Goal: Task Accomplishment & Management: Manage account settings

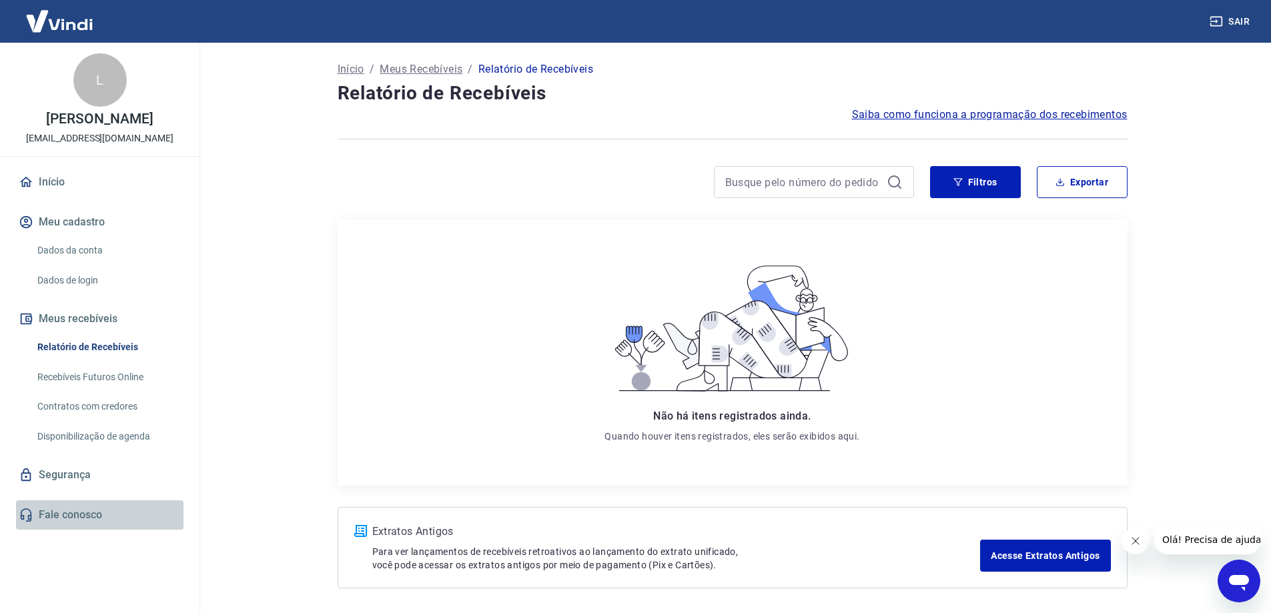
click at [81, 526] on link "Fale conosco" at bounding box center [100, 515] width 168 height 29
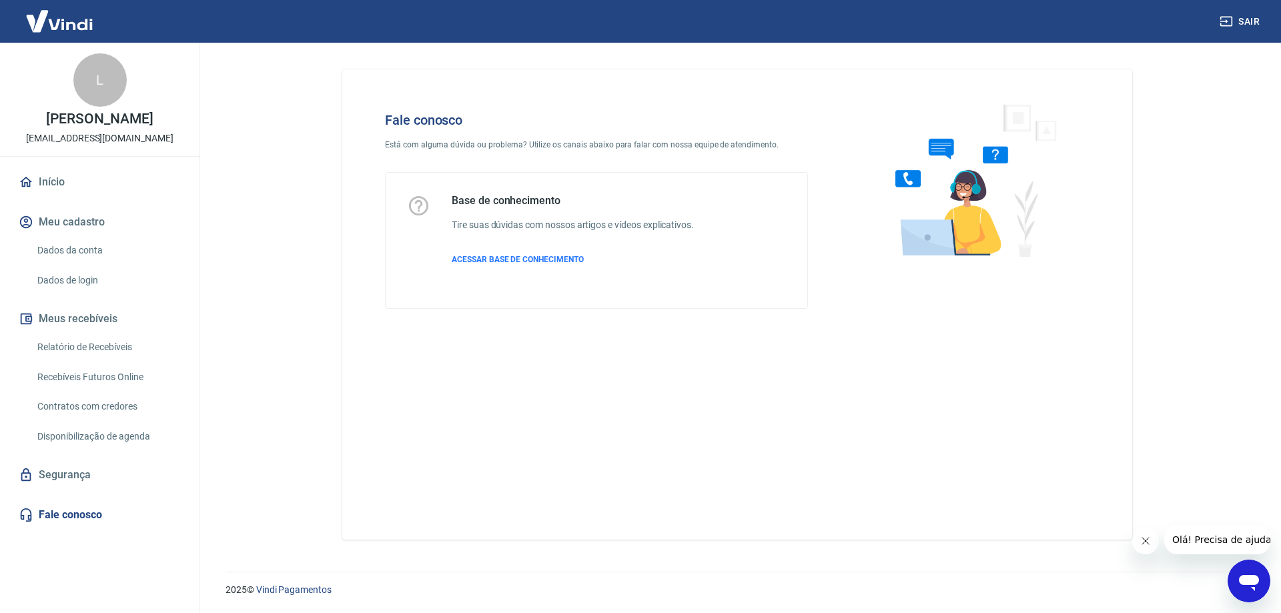
click at [1252, 579] on icon "Abrir janela de mensagens" at bounding box center [1249, 583] width 20 height 16
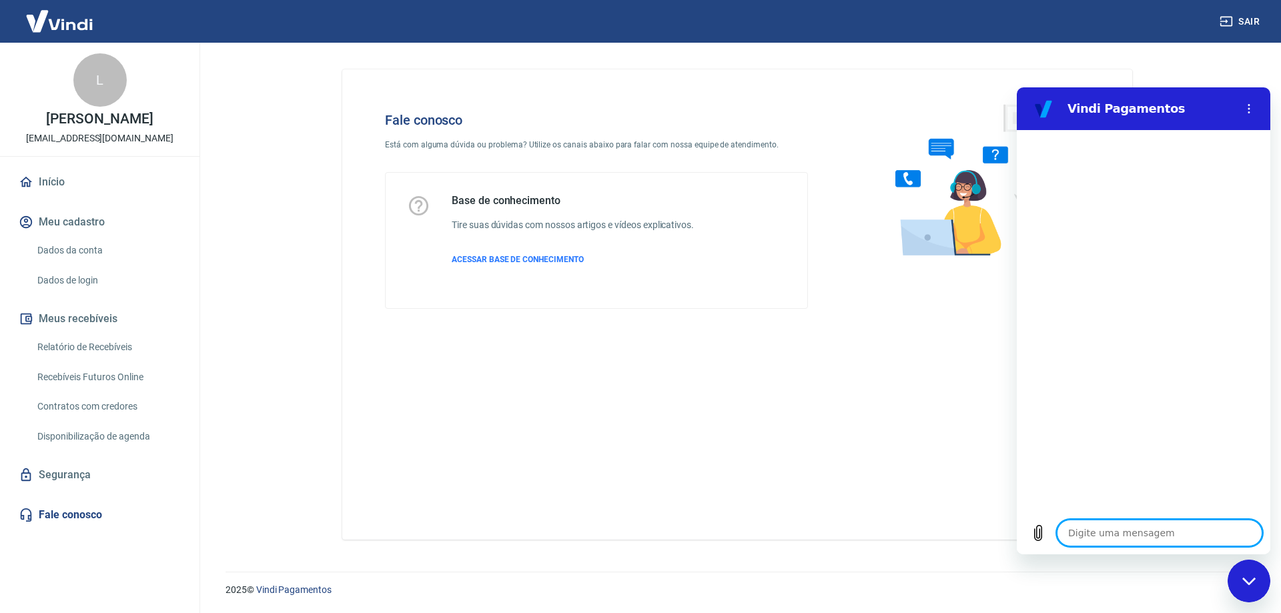
type textarea "b"
type textarea "x"
type textarea "bo"
type textarea "x"
type textarea "boa"
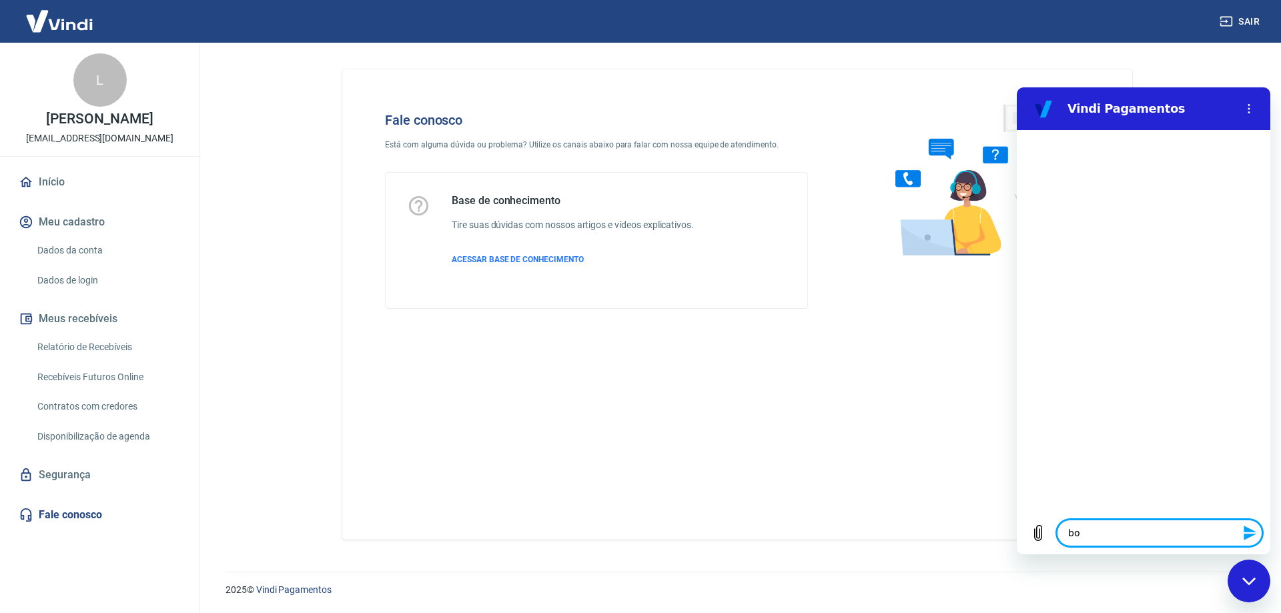
type textarea "x"
type textarea "boa"
type textarea "x"
type textarea "boa"
type textarea "x"
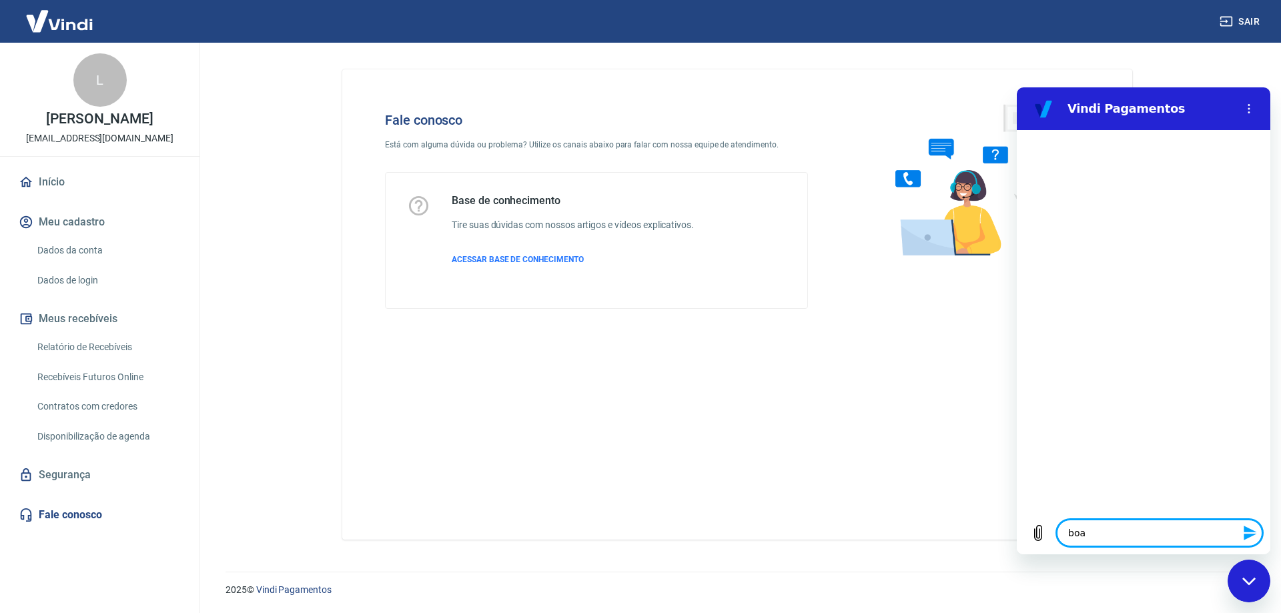
type textarea "bo"
type textarea "x"
type textarea "b"
type textarea "x"
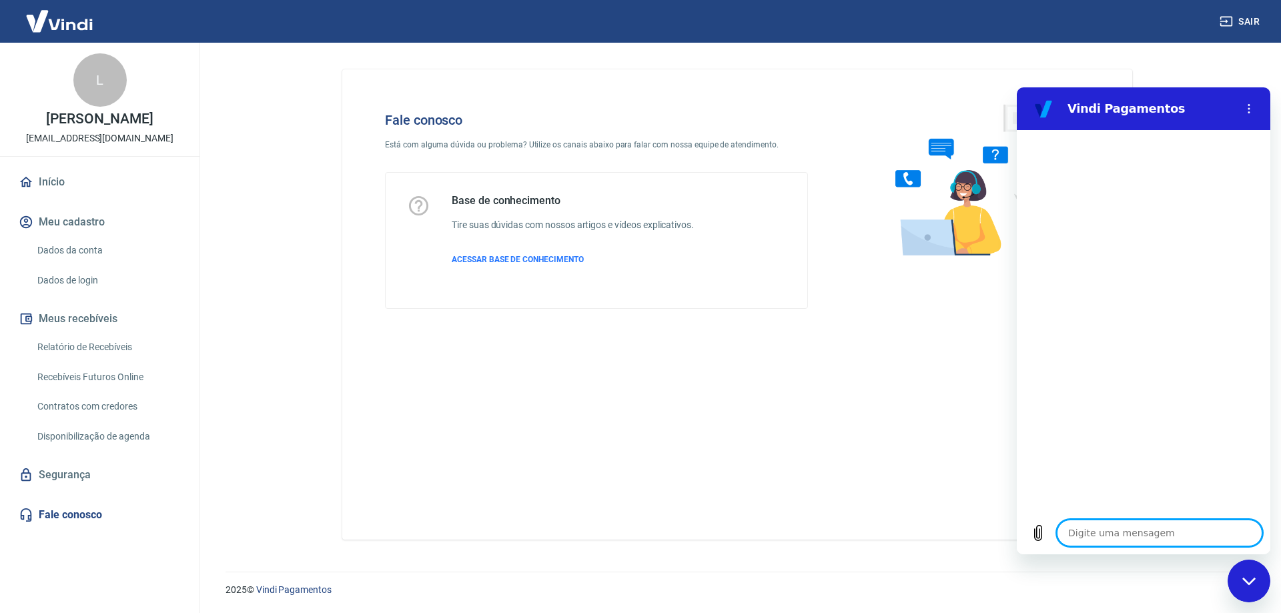
type textarea "B"
type textarea "x"
type textarea "BO"
type textarea "x"
type textarea "BOA"
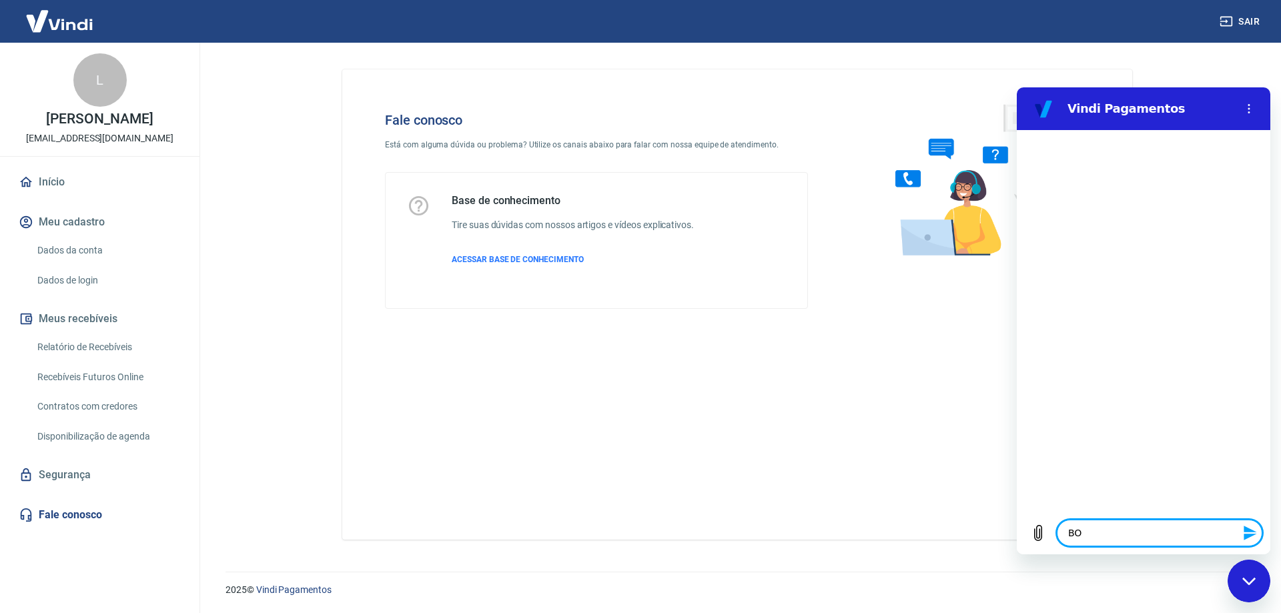
type textarea "x"
type textarea "BOA"
type textarea "x"
type textarea "BOA T"
type textarea "x"
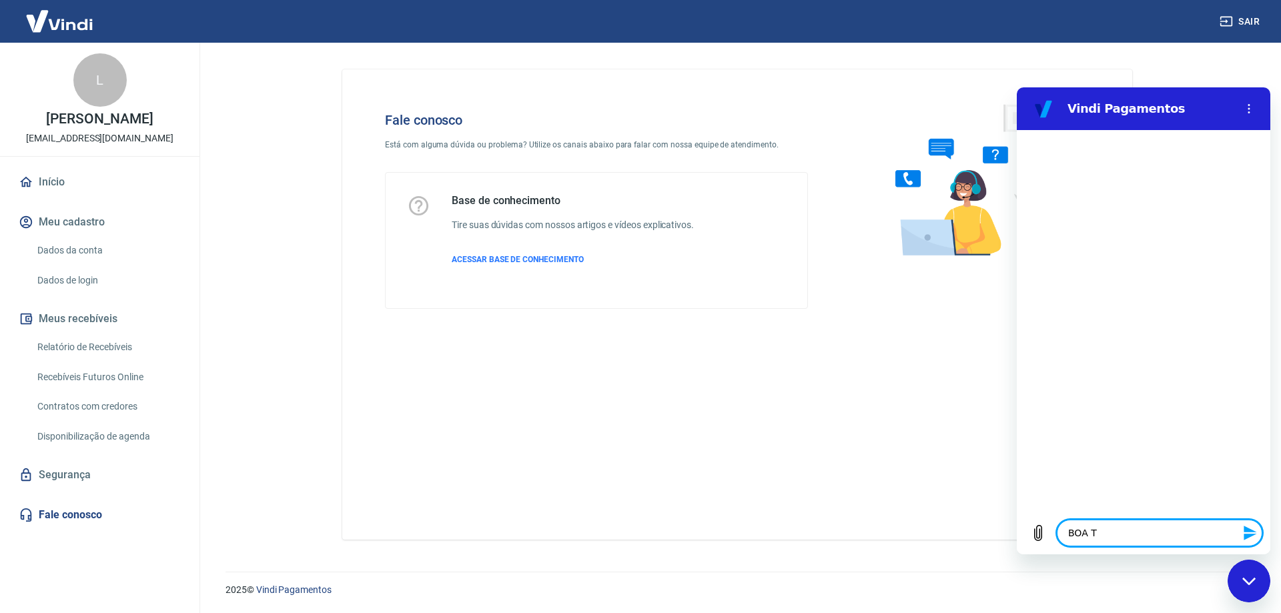
type textarea "BOA TA"
type textarea "x"
type textarea "BOA TAR"
type textarea "x"
type textarea "BOA TARDF"
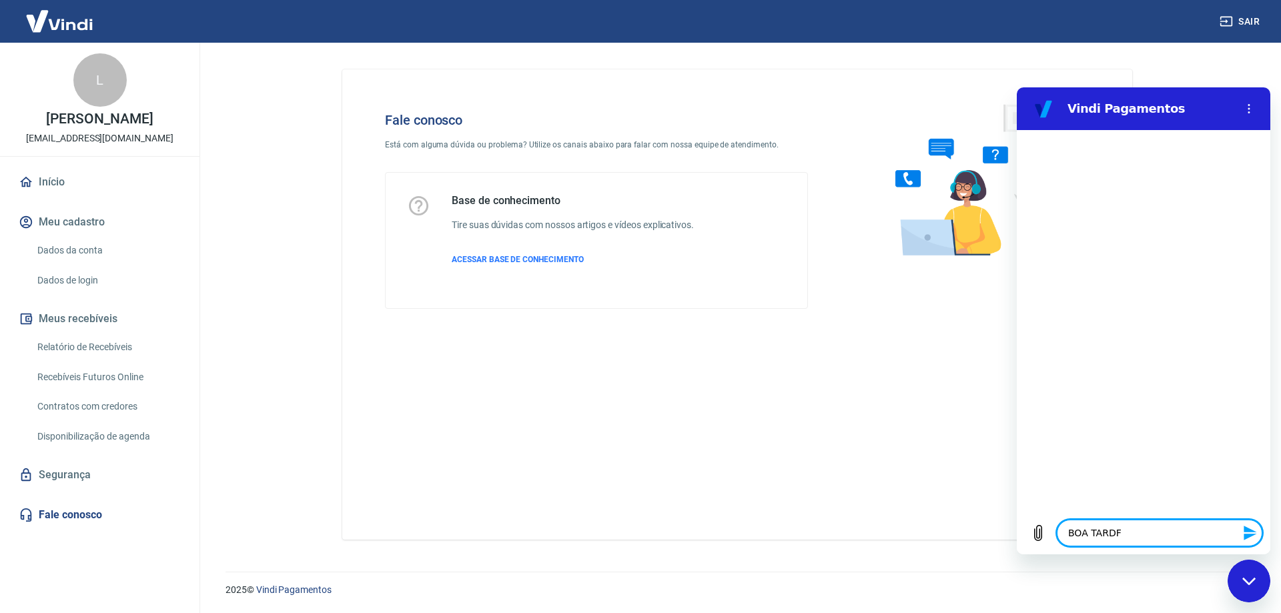
type textarea "x"
type textarea "BOA TARDFE"
type textarea "x"
type textarea "BOA TARDF"
type textarea "x"
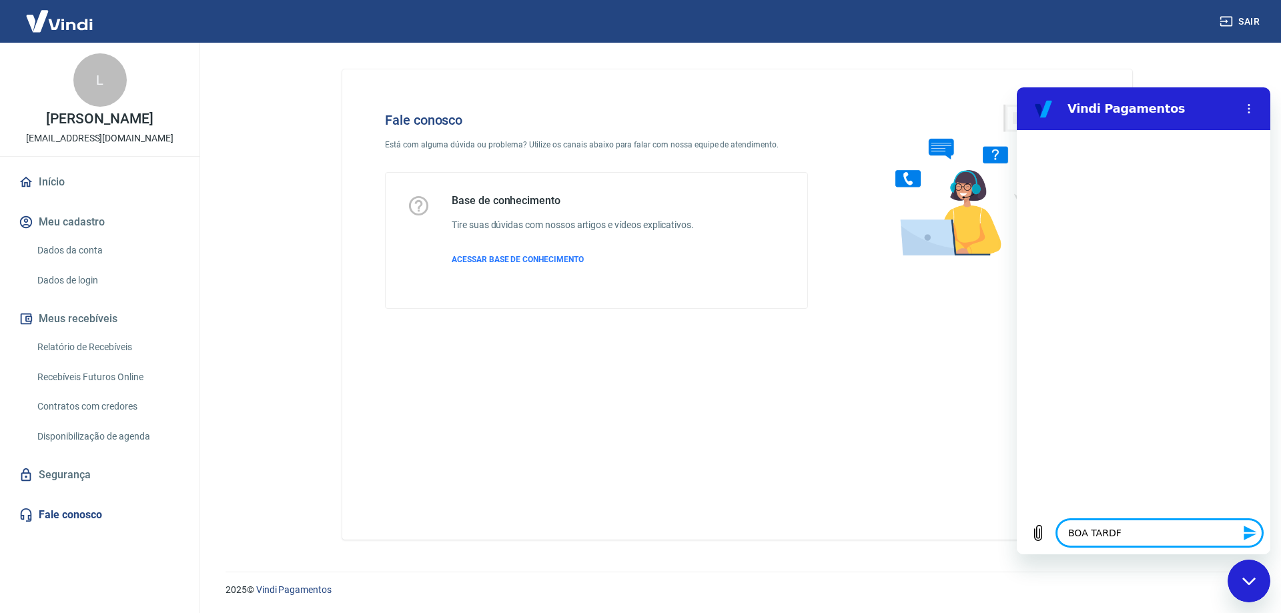
type textarea "BOA TARD"
type textarea "x"
type textarea "BOA TARDE"
type textarea "x"
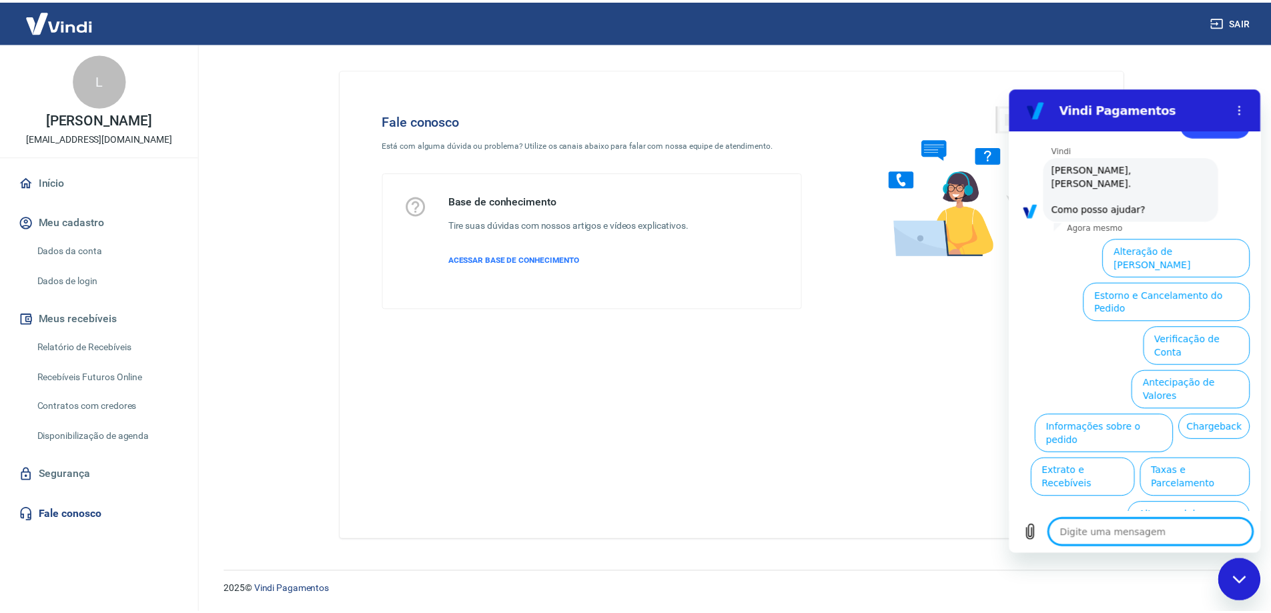
scroll to position [45, 0]
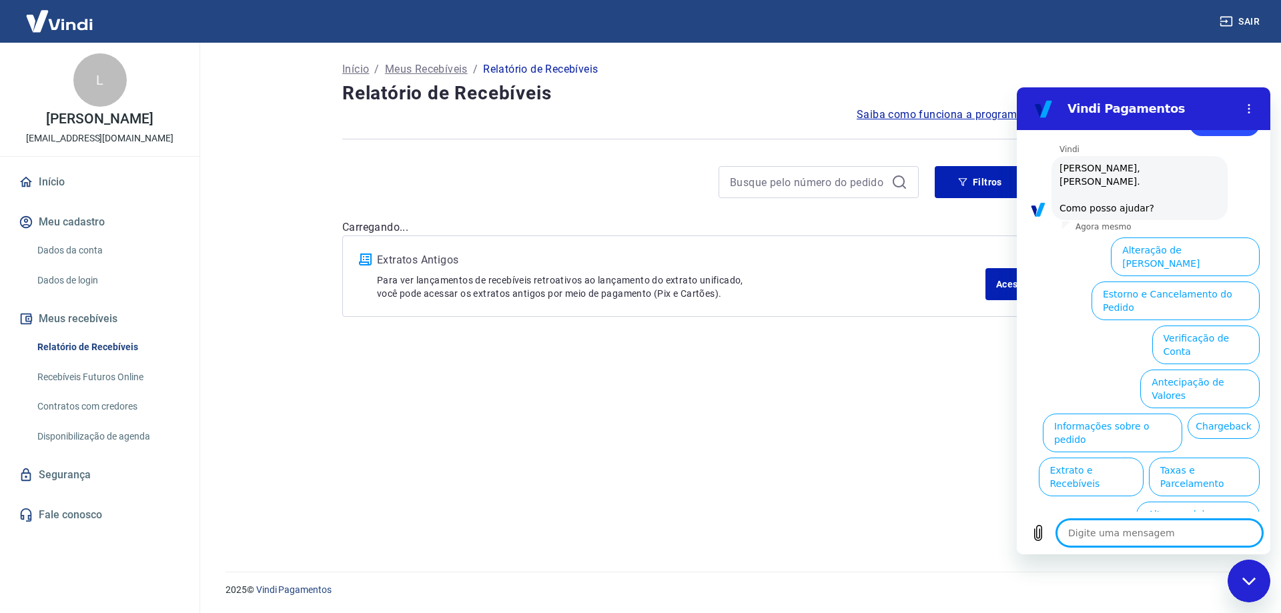
type textarea "x"
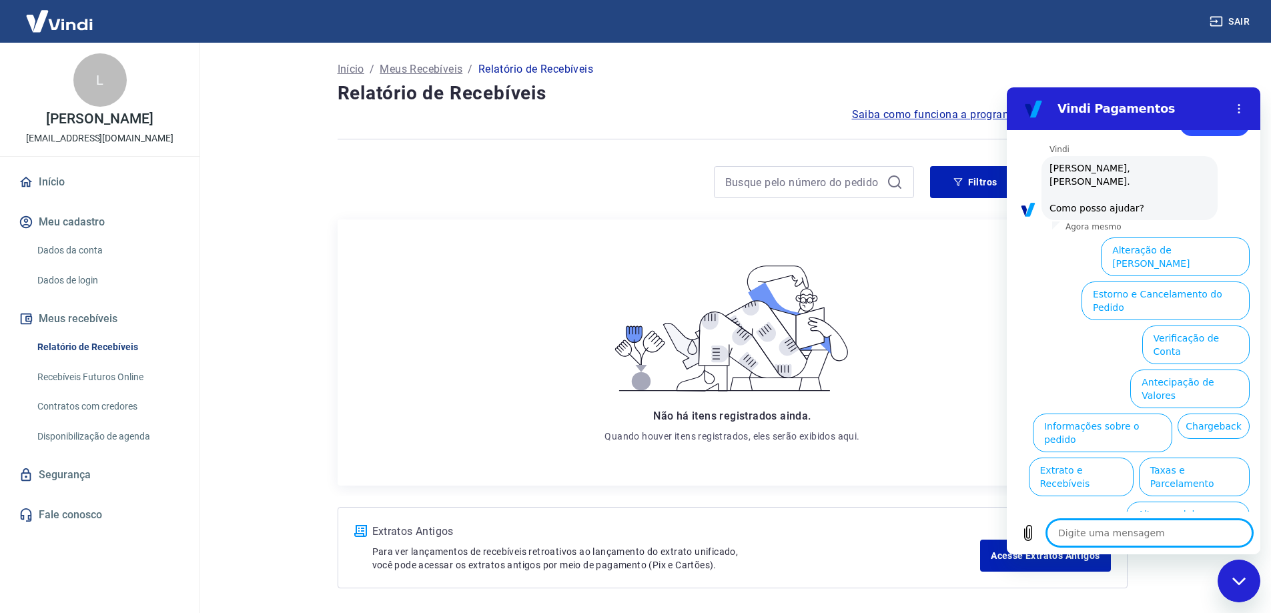
click at [1087, 531] on textarea at bounding box center [1150, 533] width 206 height 27
type textarea "C"
type textarea "x"
type textarea "CO"
type textarea "x"
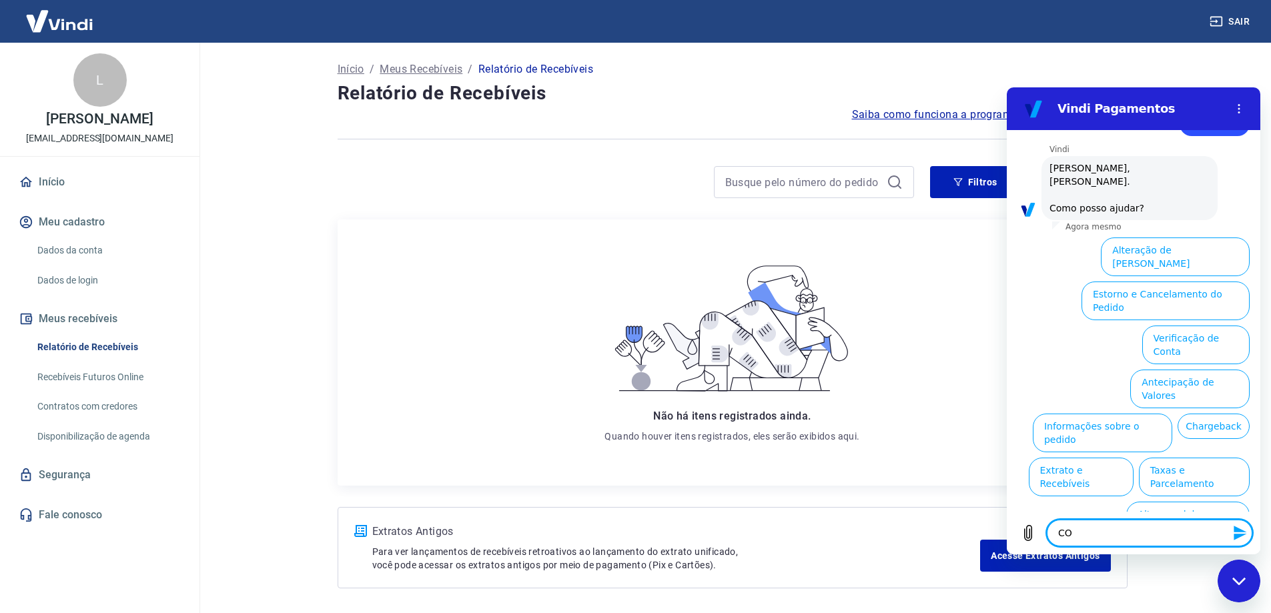
type textarea "CON"
type textarea "x"
type textarea "CONS"
type textarea "x"
type textarea "CONSE"
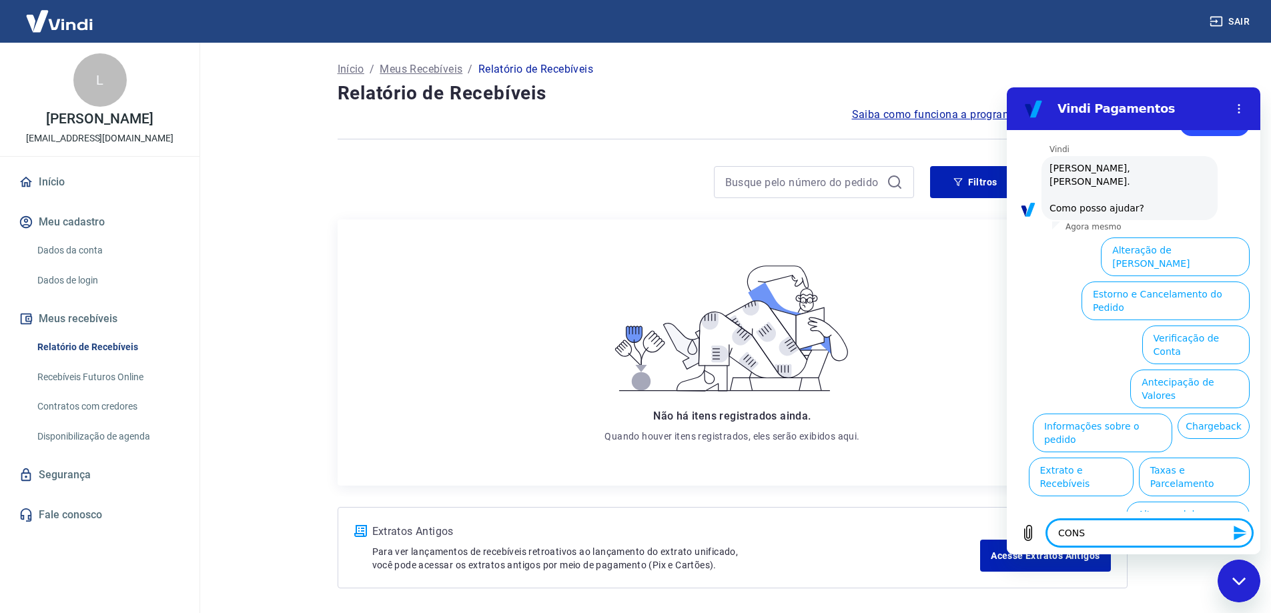
type textarea "x"
type textarea "CONSEG"
type textarea "x"
type textarea "CONSEGR"
type textarea "x"
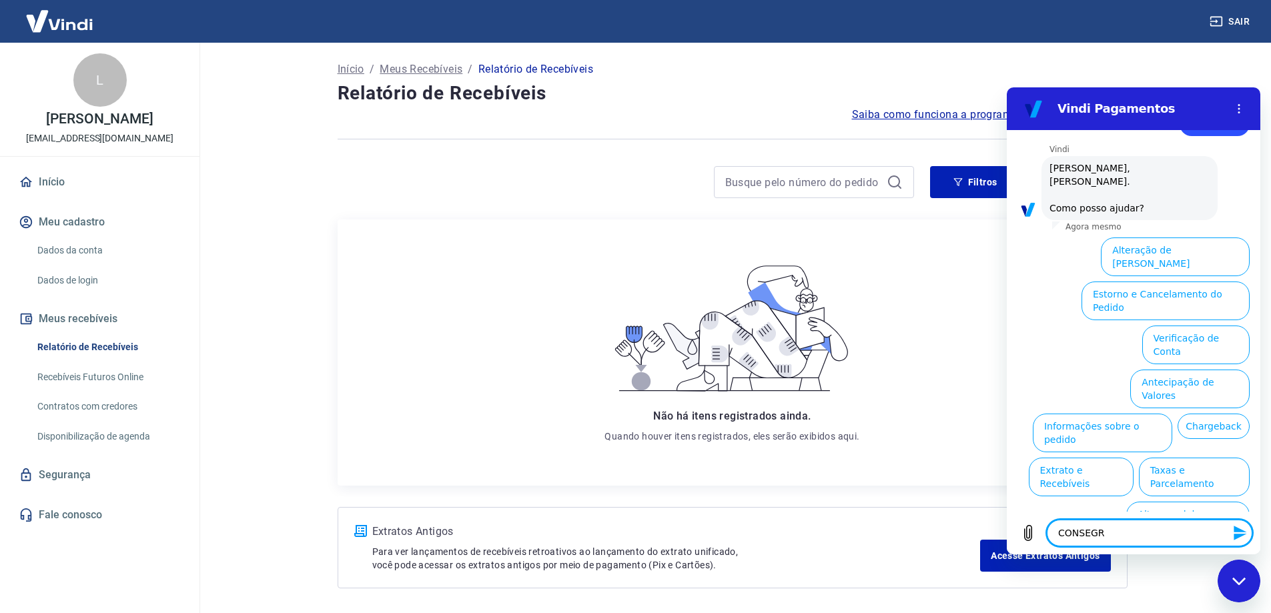
type textarea "CONSEG"
type textarea "x"
type textarea "CONSEGU"
type textarea "x"
type textarea "CONSEGUE"
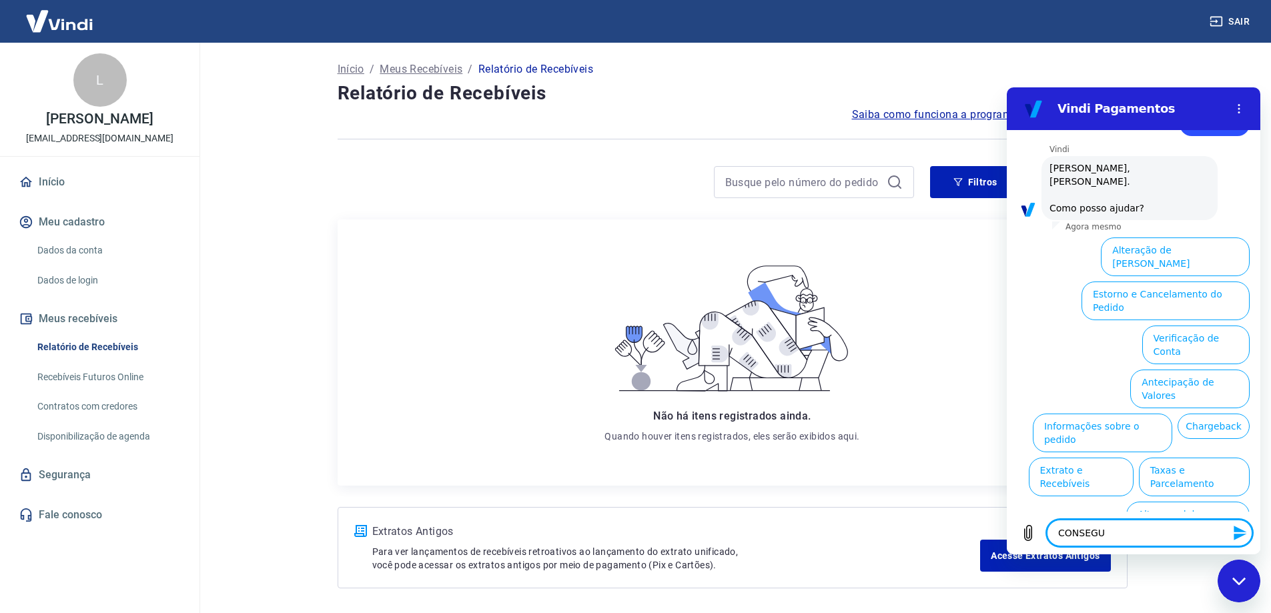
type textarea "x"
type textarea "CONSEGUE"
type textarea "x"
type textarea "CONSEGUE M"
type textarea "x"
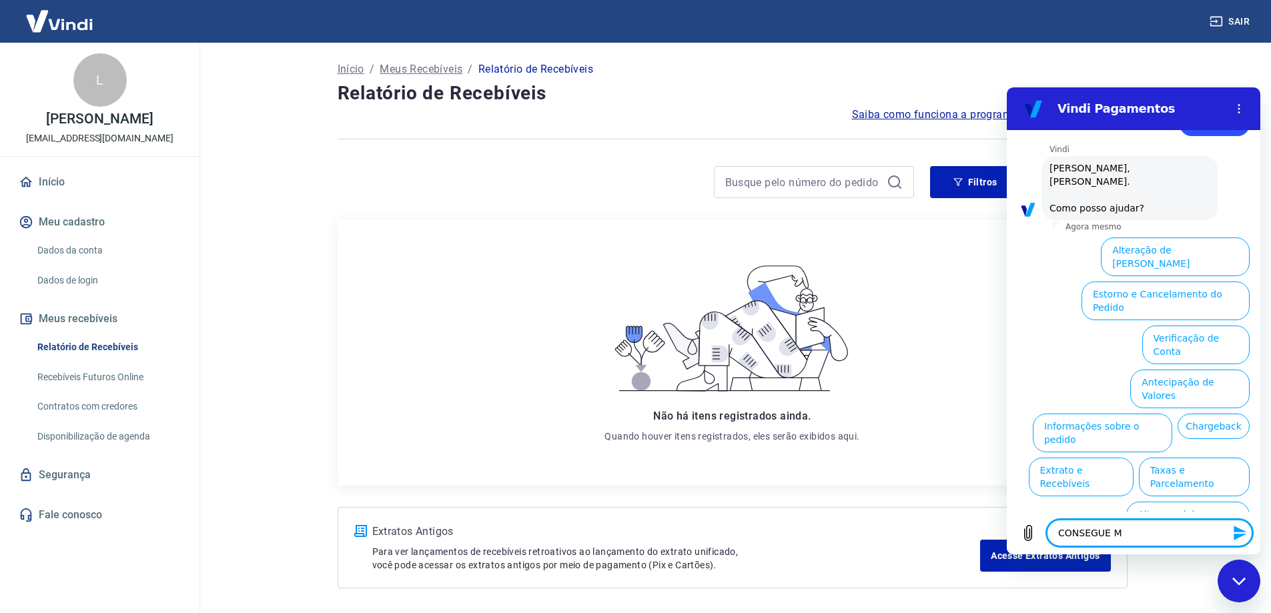
type textarea "CONSEGUE ME"
type textarea "x"
type textarea "CONSEGUE ME"
type textarea "x"
type textarea "CONSEGUE ME D"
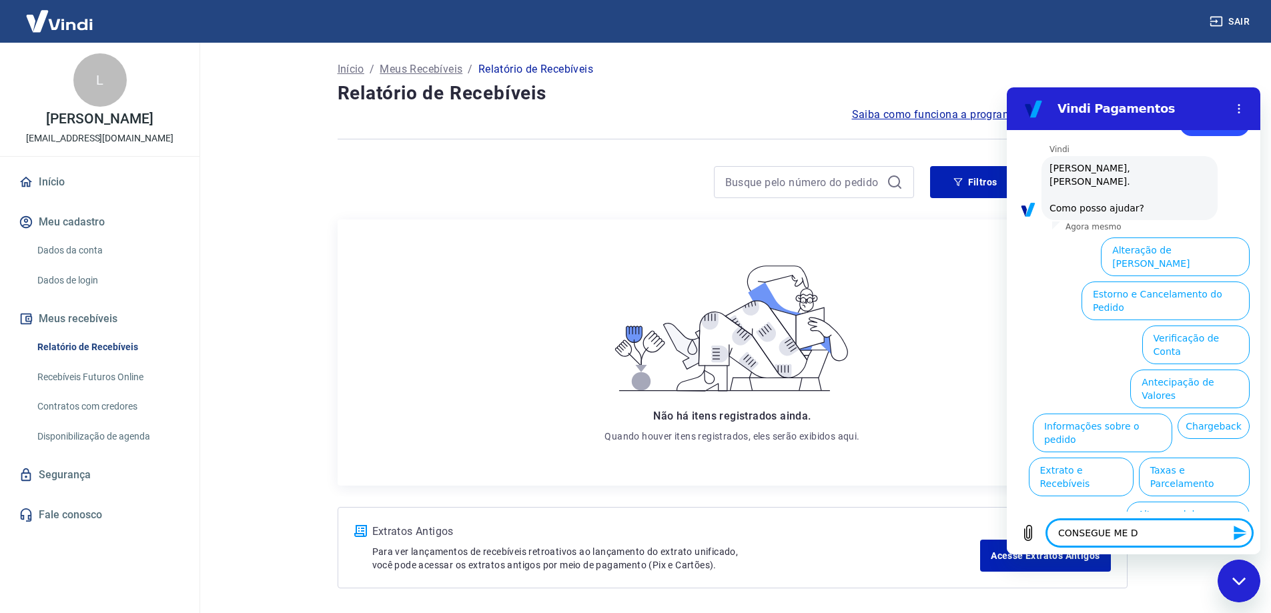
type textarea "x"
type textarea "CONSEGUE ME DI"
type textarea "x"
type textarea "CONSEGUE ME DIZ"
type textarea "x"
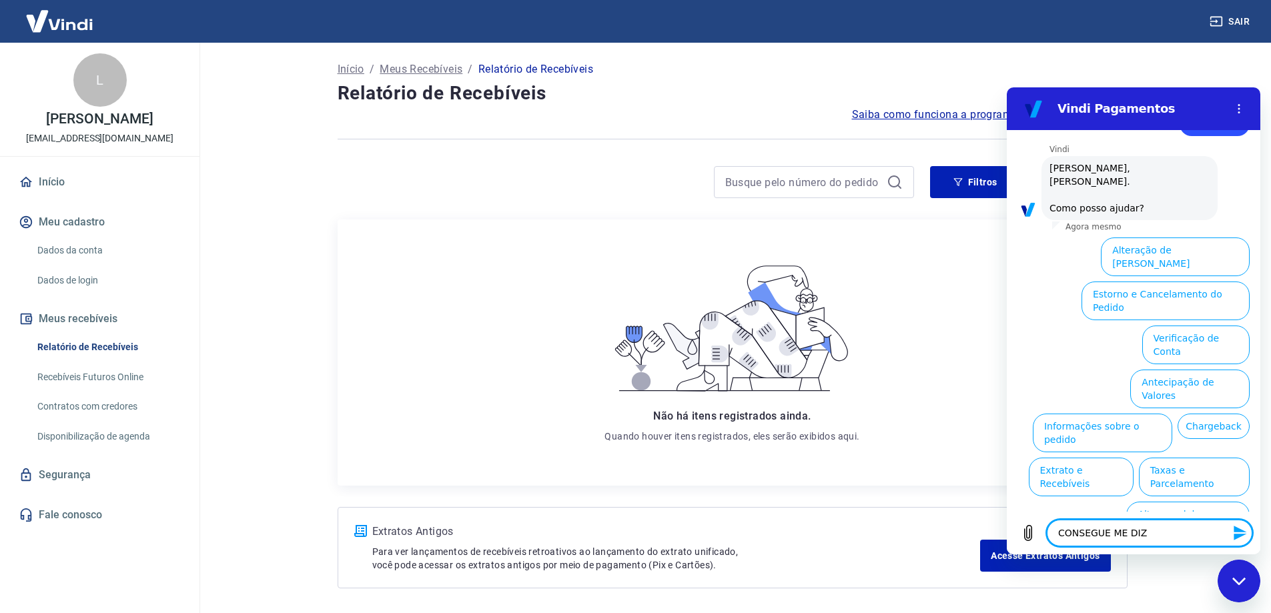
type textarea "CONSEGUE ME DIZE"
type textarea "x"
type textarea "CONSEGUE ME DIZER"
type textarea "x"
type textarea "CONSEGUE ME DIZER"
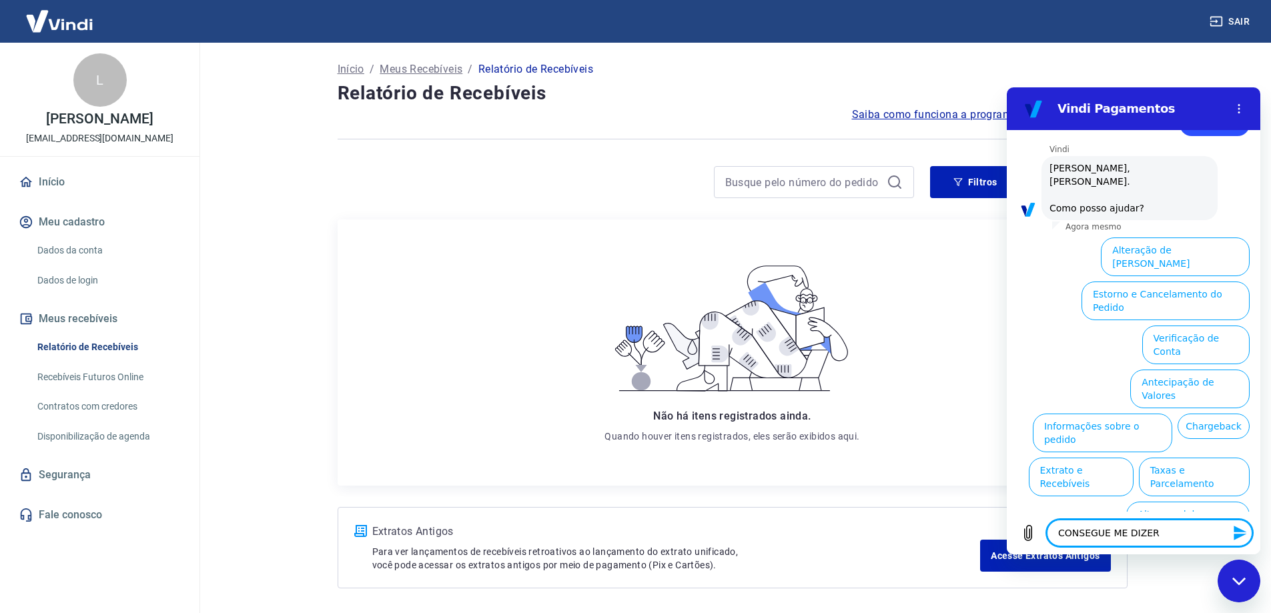
type textarea "x"
type textarea "CONSEGUE ME DIZER S"
type textarea "x"
type textarea "CONSEGUE ME DIZER SE"
type textarea "x"
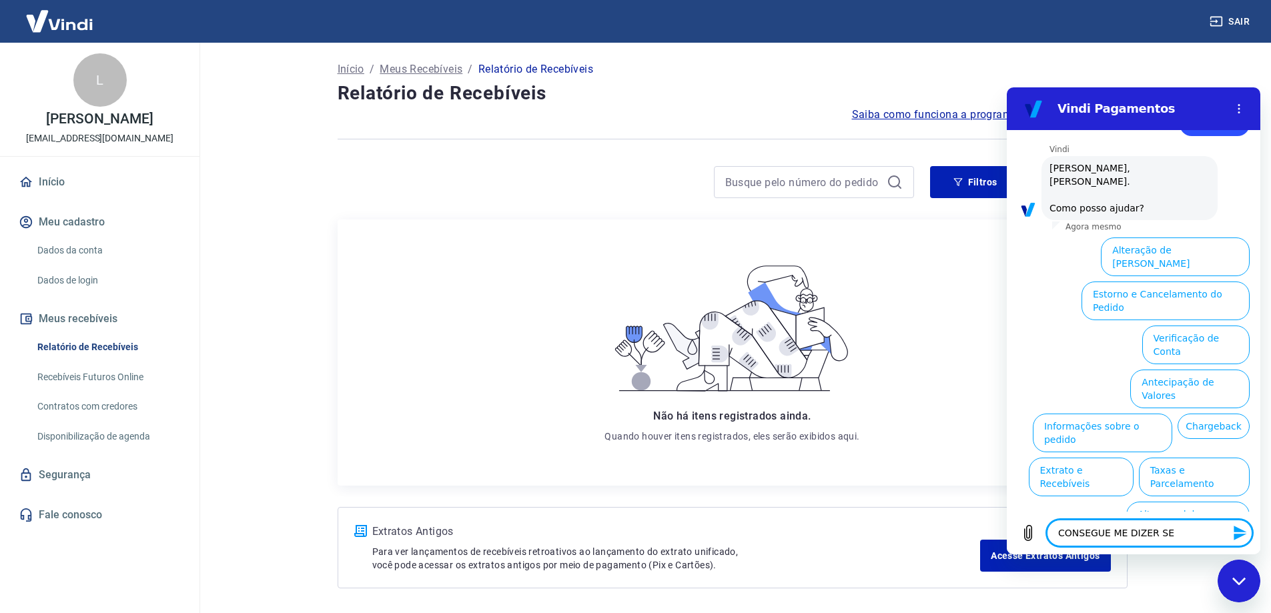
type textarea "CONSEGUE ME DIZER SE"
type textarea "x"
type textarea "CONSEGUE ME DIZER SE F"
type textarea "x"
type textarea "CONSEGUE ME DIZER SE FO"
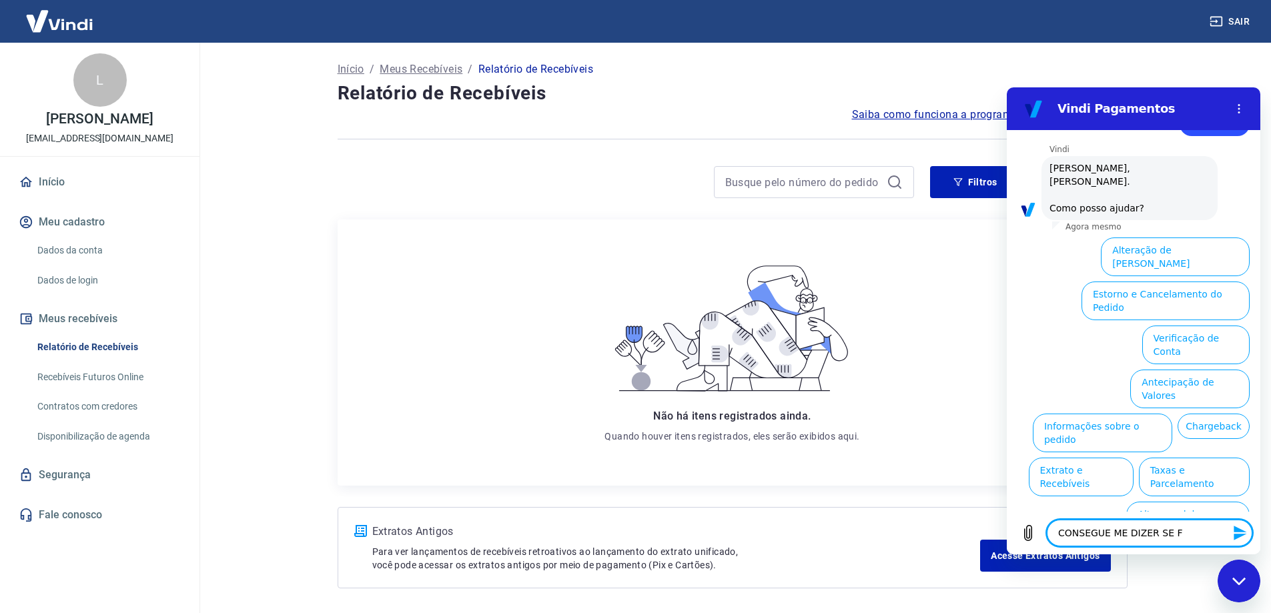
type textarea "x"
type textarea "CONSEGUE ME DIZER SE FOI"
type textarea "x"
type textarea "CONSEGUE ME DIZER SE FOI"
type textarea "x"
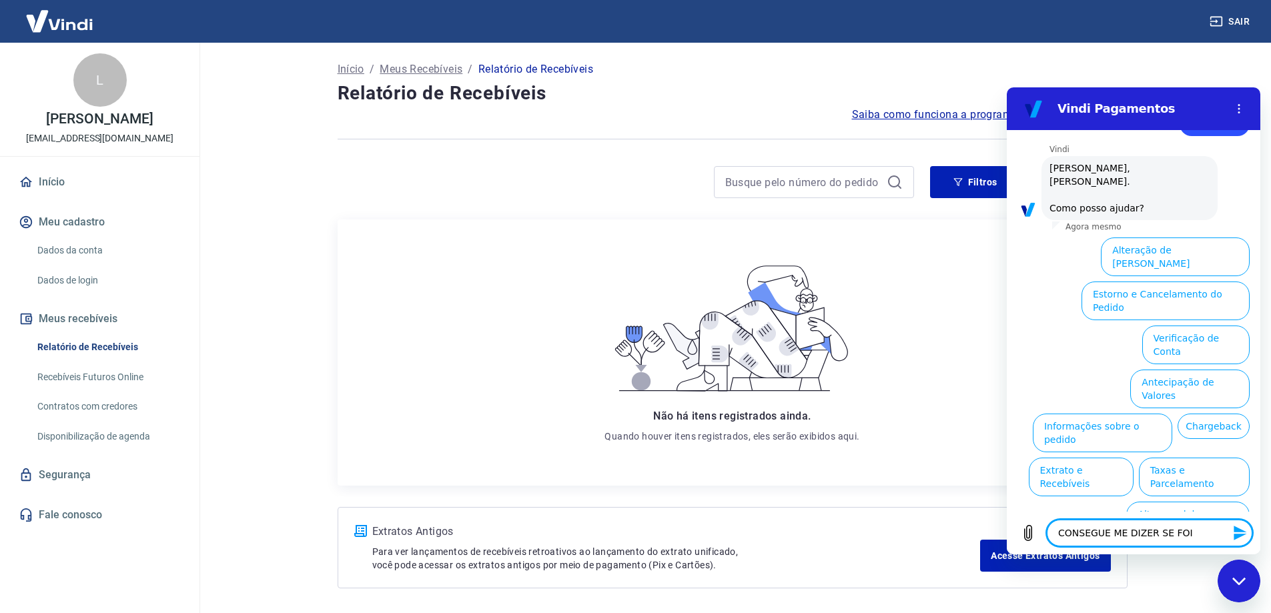
type textarea "CONSEGUE ME DIZER SE FOI F"
type textarea "x"
type textarea "CONSEGUE ME DIZER SE FOI FE"
type textarea "x"
type textarea "CONSEGUE ME DIZER SE FOI FEI"
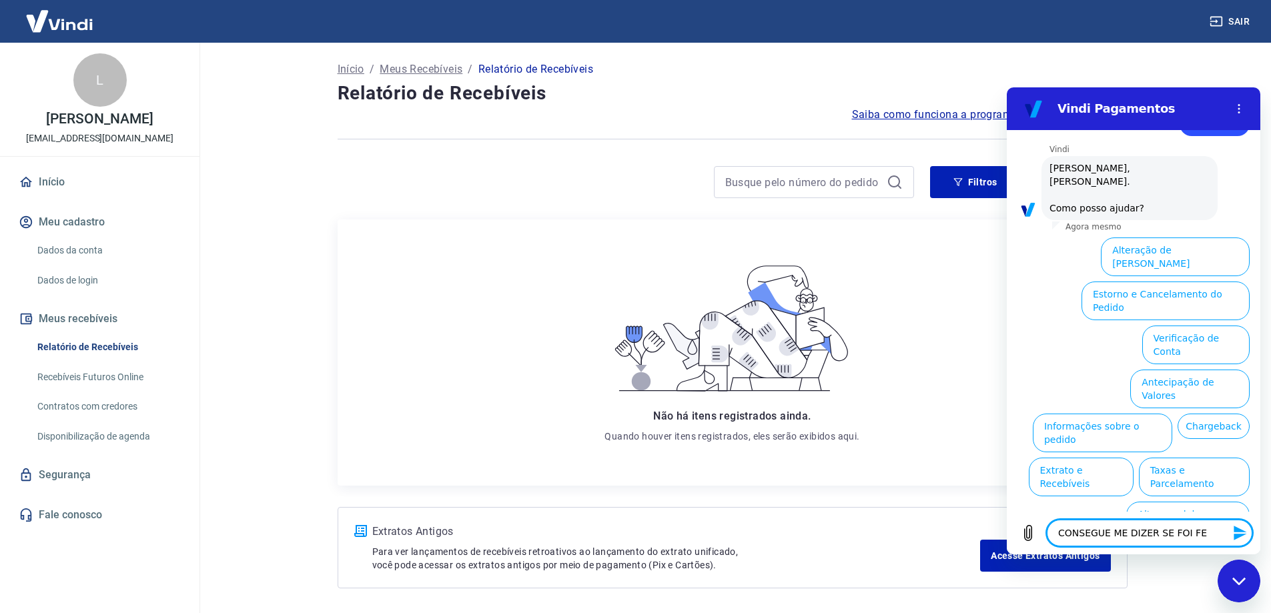
type textarea "x"
type textarea "CONSEGUE ME DIZER SE FOI FEIT"
type textarea "x"
type textarea "CONSEGUE ME DIZER SE FOI FEITO"
type textarea "x"
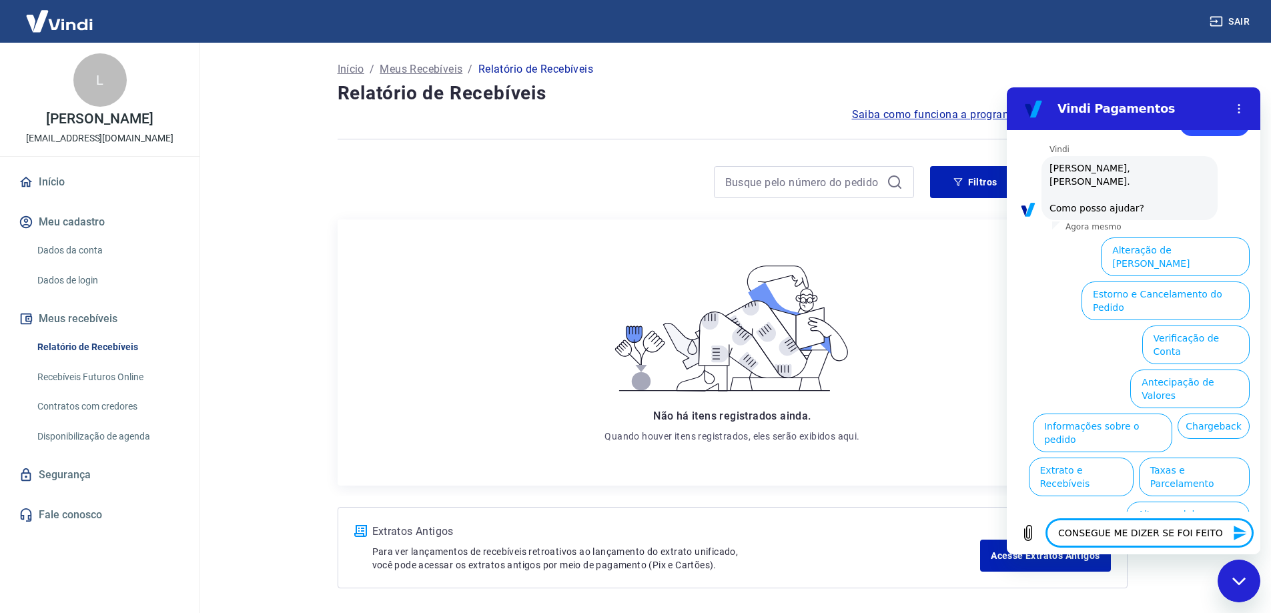
type textarea "CONSEGUE ME DIZER SE FOI FEITO"
type textarea "x"
type textarea "CONSEGUE ME DIZER SE FOI FEITO U"
type textarea "x"
type textarea "CONSEGUE ME DIZER SE FOI FEITO UM"
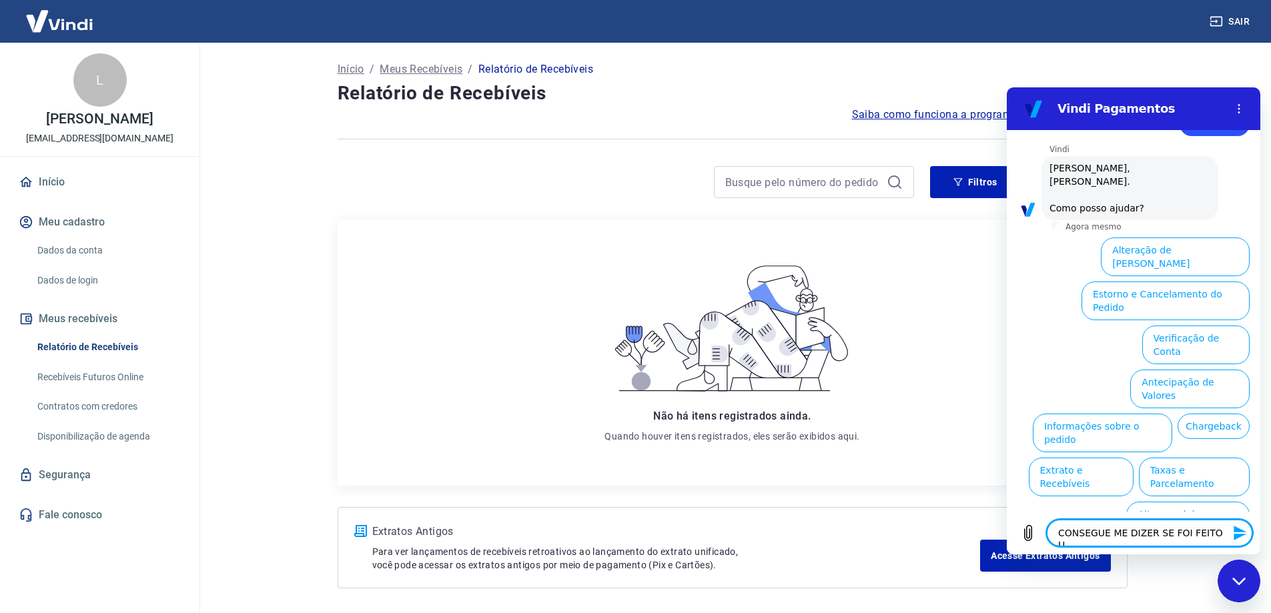
type textarea "x"
type textarea "CONSEGUE ME DIZER SE FOI FEITO UMA"
type textarea "x"
type textarea "CONSEGUE ME DIZER SE FOI FEITO UMA V"
type textarea "x"
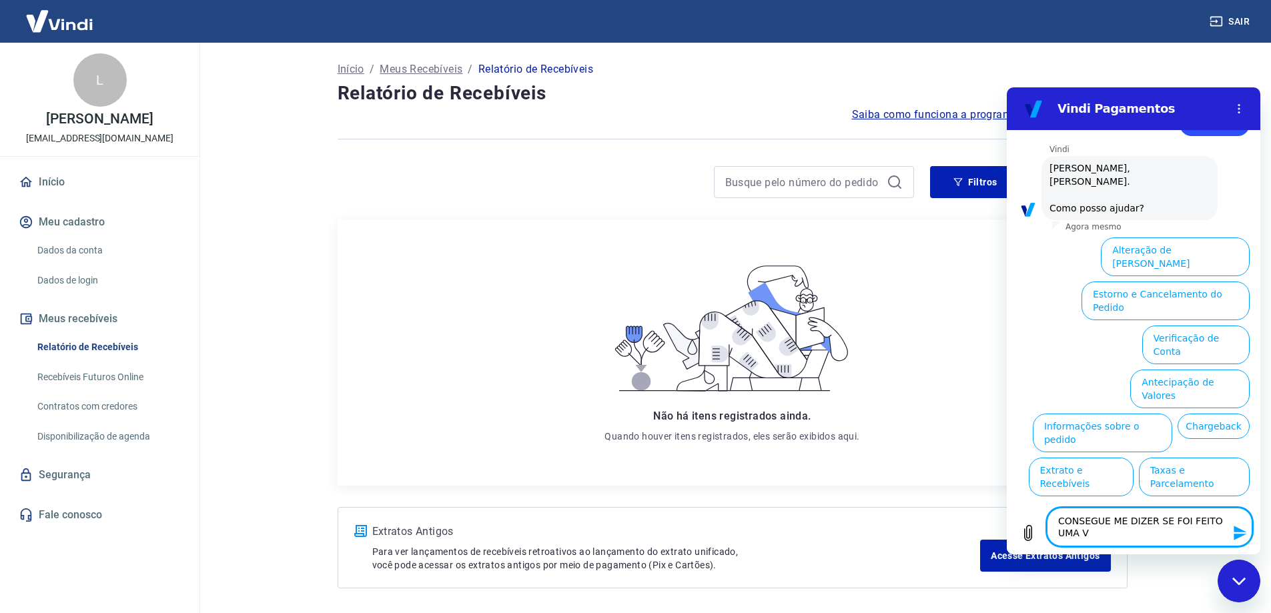
type textarea "CONSEGUE ME DIZER SE FOI FEITO UMA"
type textarea "x"
type textarea "CONSEGUE ME DIZER SE FOI FEITO UMA V"
type textarea "x"
type textarea "CONSEGUE ME DIZER SE FOI FEITO UMA"
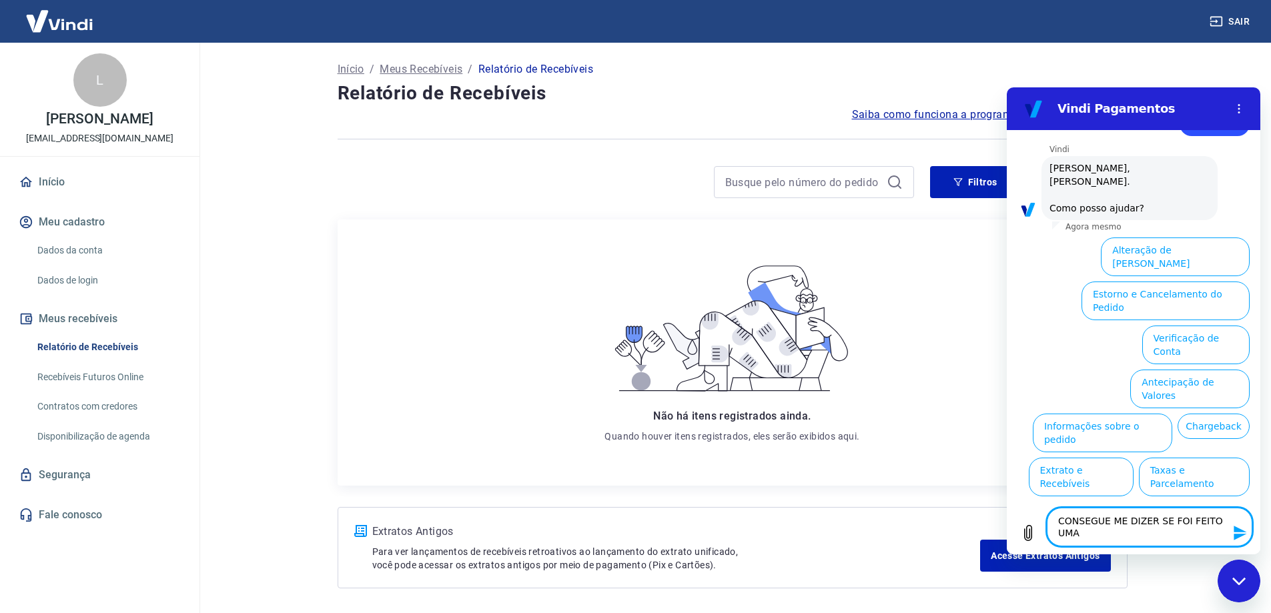
type textarea "x"
type textarea "CONSEGUE ME DIZER SE FOI FEITO UMA C"
type textarea "x"
type textarea "CONSEGUE ME DIZER SE FOI FEITO UMA CO"
type textarea "x"
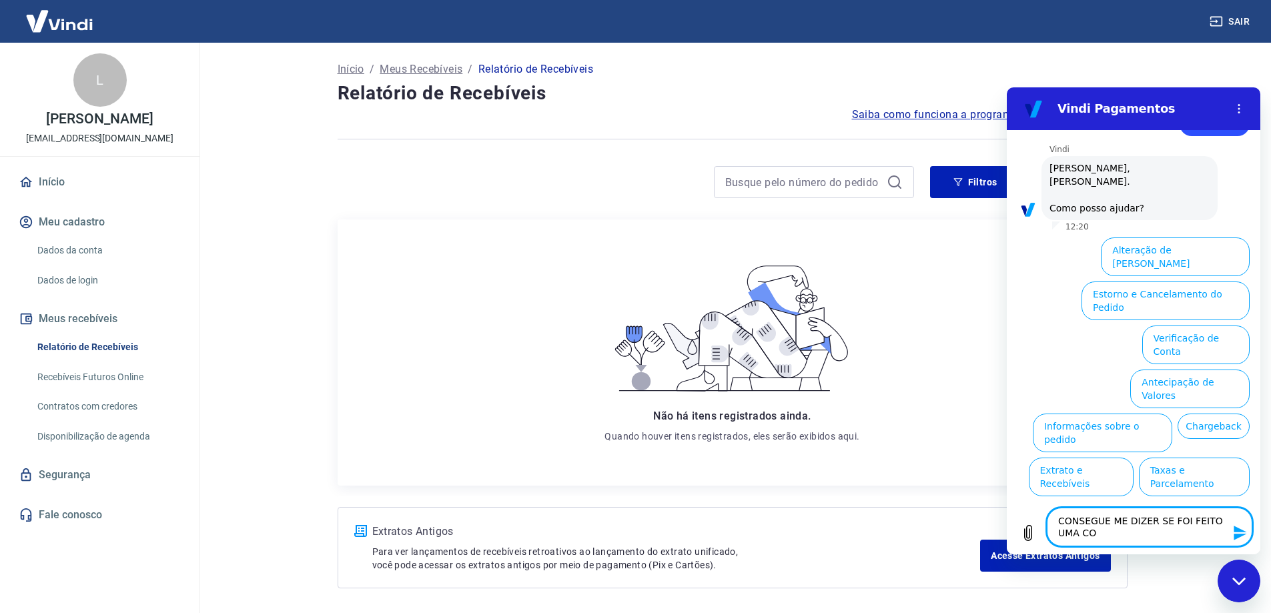
type textarea "CONSEGUE ME DIZER SE FOI FEITO UMA COM"
type textarea "x"
type textarea "CONSEGUE ME DIZER SE FOI FEITO UMA COMP"
type textarea "x"
type textarea "CONSEGUE ME DIZER SE FOI FEITO UMA COMPR"
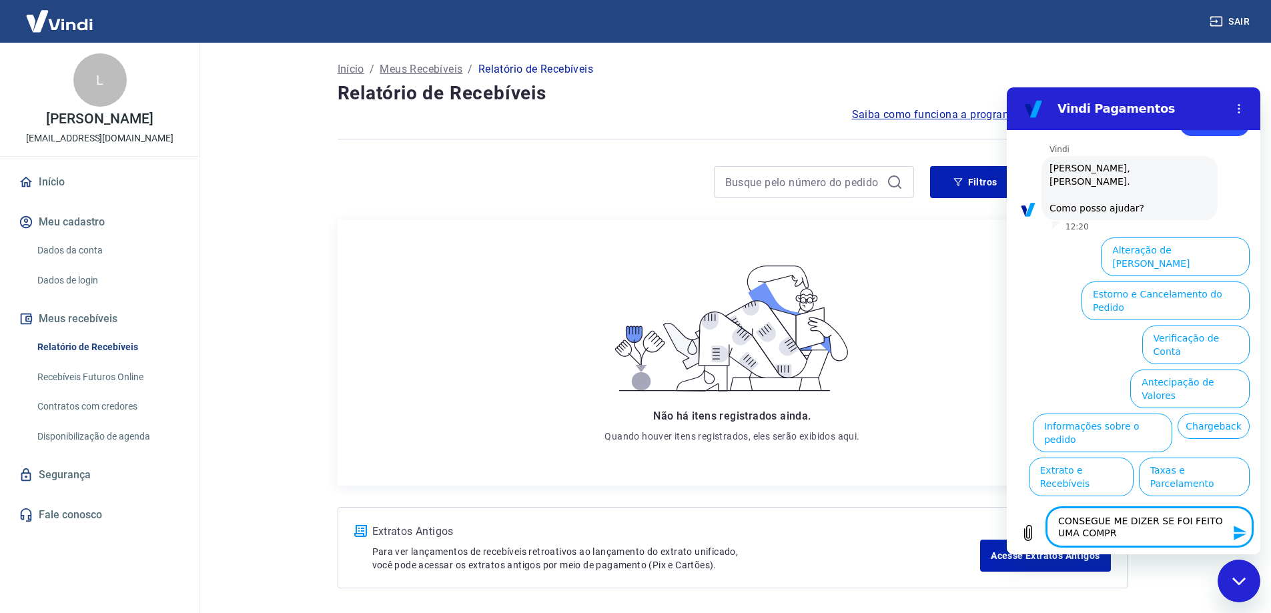
type textarea "x"
type textarea "CONSEGUE ME DIZER SE FOI FEITO UMA COMPRA"
type textarea "x"
type textarea "CONSEGUE ME DIZER SE FOI FEITO UMA COMPRA"
type textarea "x"
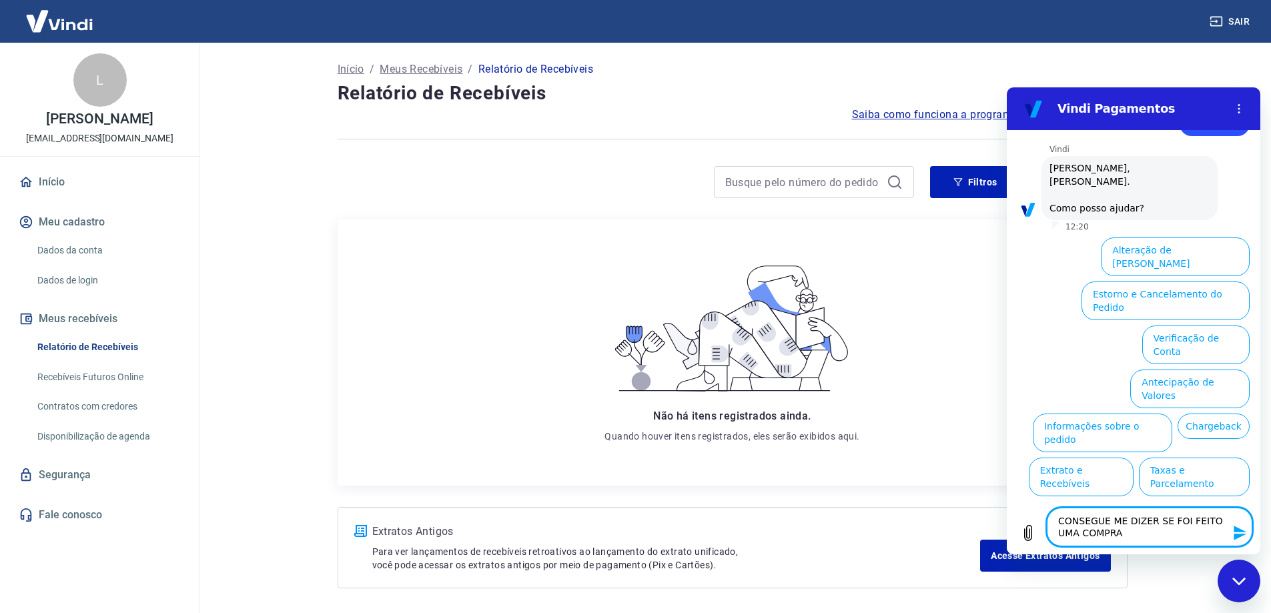
type textarea "CONSEGUE ME DIZER SE FOI FEITO UMA COMPRA 1"
type textarea "x"
type textarea "CONSEGUE ME DIZER SE FOI FEITO UMA COMPRA 11"
type textarea "x"
type textarea "CONSEGUE ME DIZER SE FOI FEITO UMA COMPRA 11/"
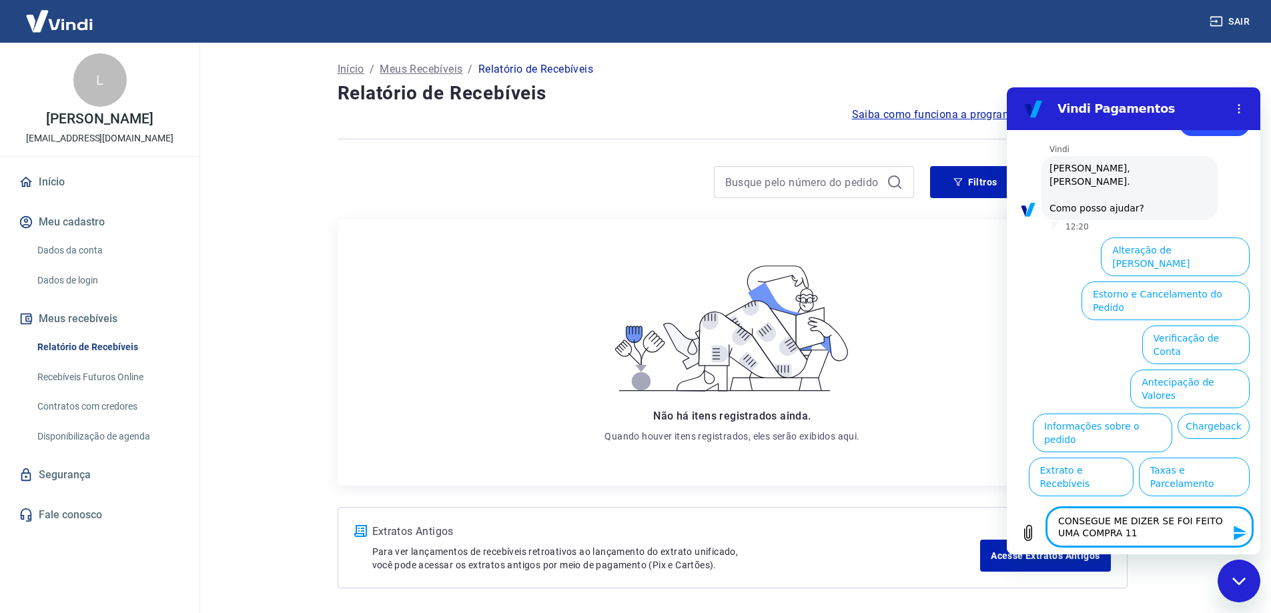
type textarea "x"
type textarea "CONSEGUE ME DIZER SE FOI FEITO UMA COMPRA 11/0"
type textarea "x"
type textarea "CONSEGUE ME DIZER SE FOI FEITO UMA COMPRA 11/09"
type textarea "x"
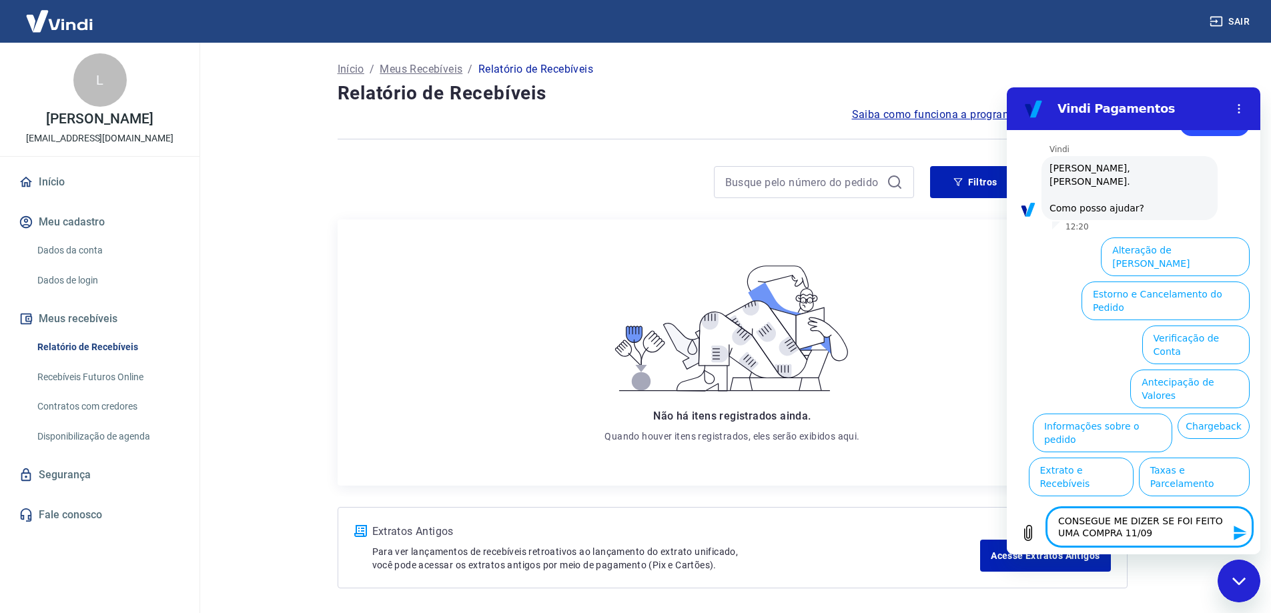
type textarea "CONSEGUE ME DIZER SE FOI FEITO UMA COMPRA 11/09/"
type textarea "x"
type textarea "CONSEGUE ME DIZER SE FOI FEITO UMA COMPRA 11/09/2"
type textarea "x"
type textarea "CONSEGUE ME DIZER SE FOI FEITO UMA COMPRA 11/09/20"
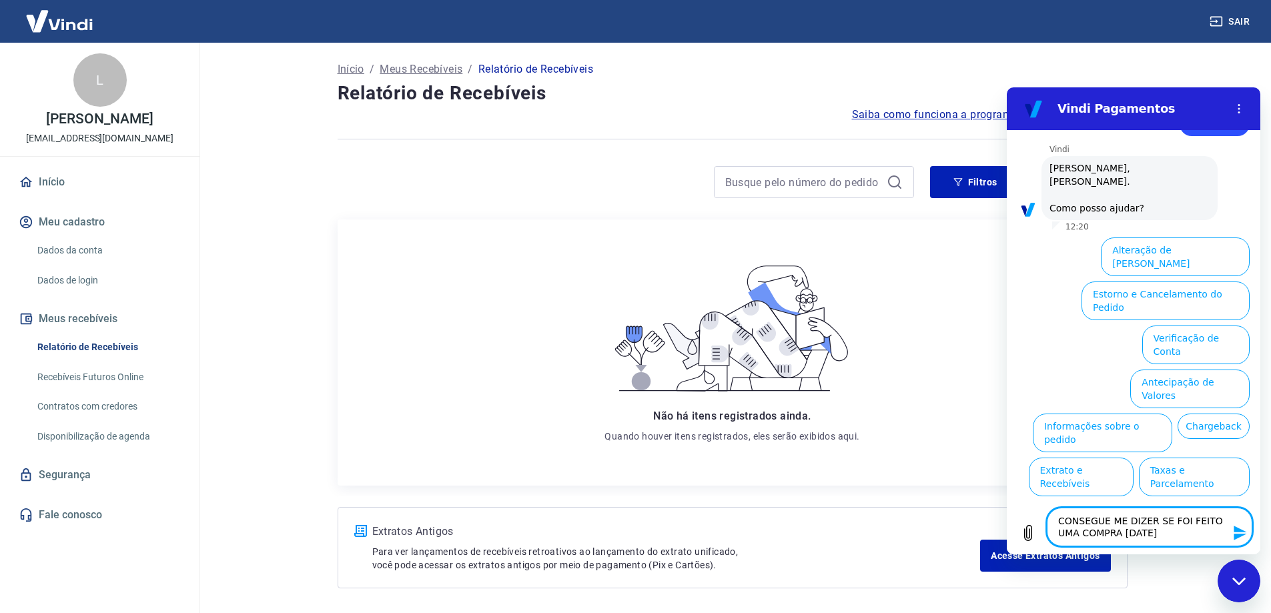
type textarea "x"
type textarea "CONSEGUE ME DIZER SE FOI FEITO UMA COMPRA 11/09/202"
type textarea "x"
type textarea "CONSEGUE ME DIZER SE FOI FEITO UMA COMPRA [DATE]"
type textarea "x"
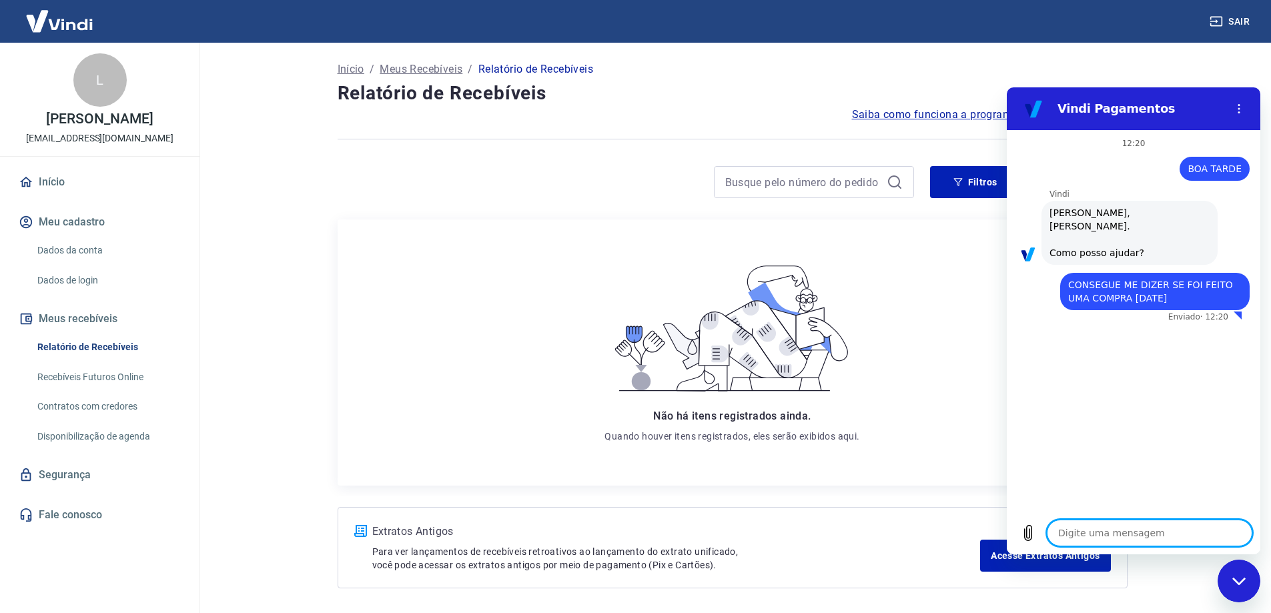
type textarea "x"
type textarea "A"
type textarea "x"
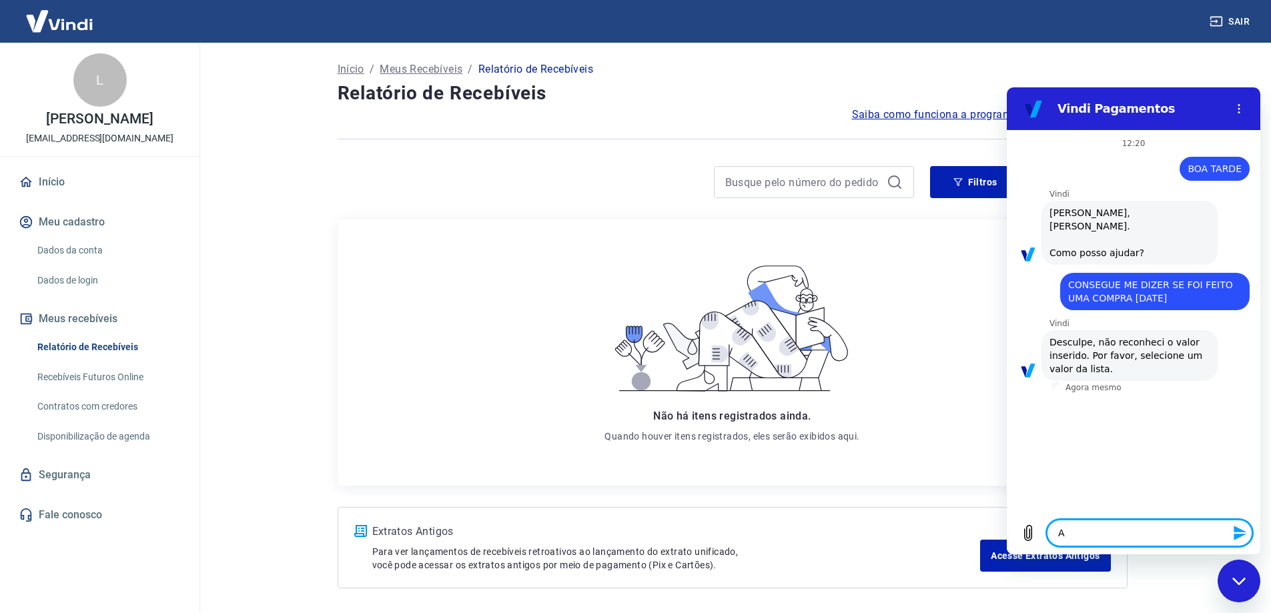
type textarea "A"
type textarea "x"
type textarea "A C"
type textarea "x"
type textarea "A CL"
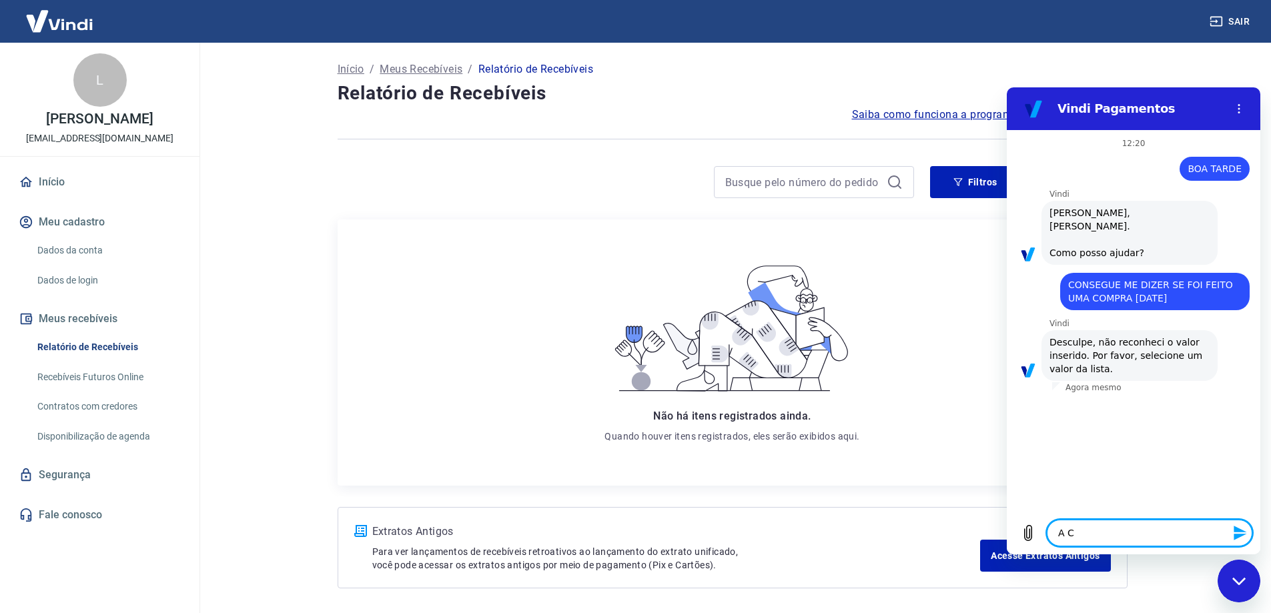
type textarea "x"
type textarea "A CLI"
type textarea "x"
type textarea "A CLIE"
type textarea "x"
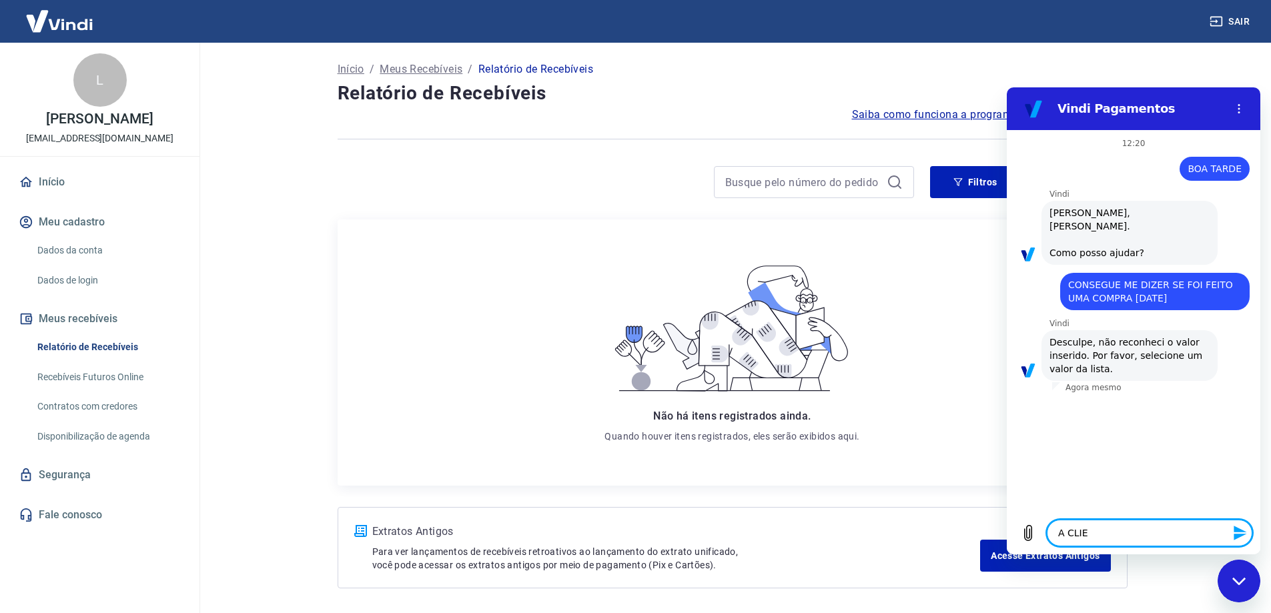
type textarea "A CLIEN"
type textarea "x"
type textarea "A CLIENT"
type textarea "x"
type textarea "A CLIENTE"
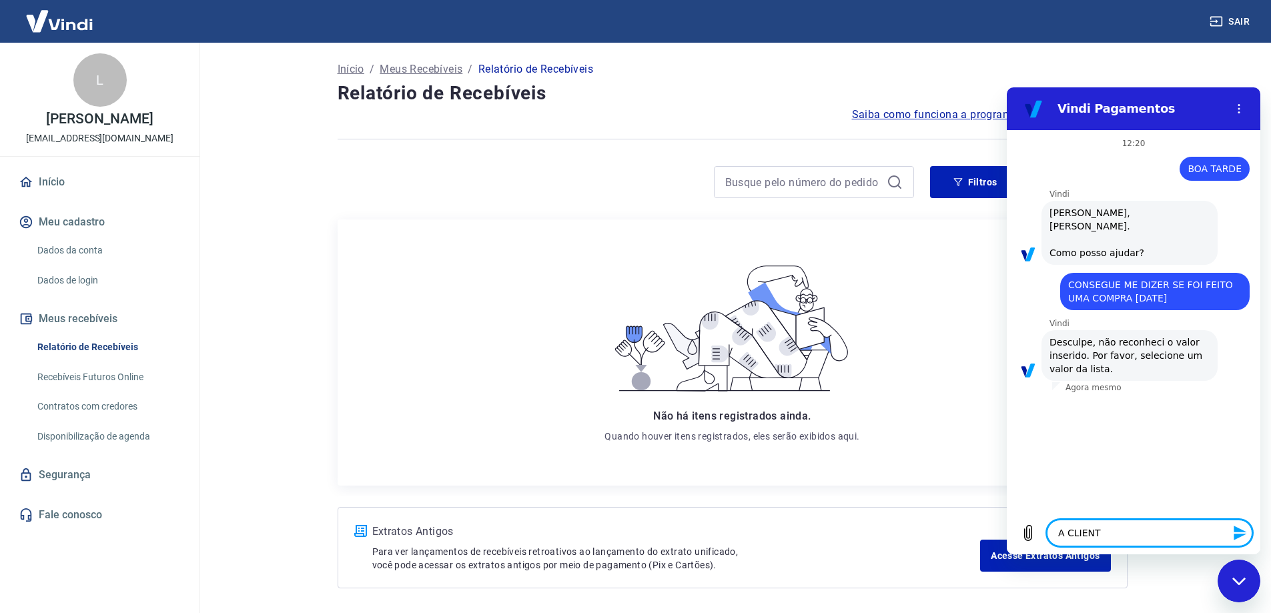
type textarea "x"
type textarea "A CLIENTE"
type textarea "x"
type textarea "A CLIENTE P"
type textarea "x"
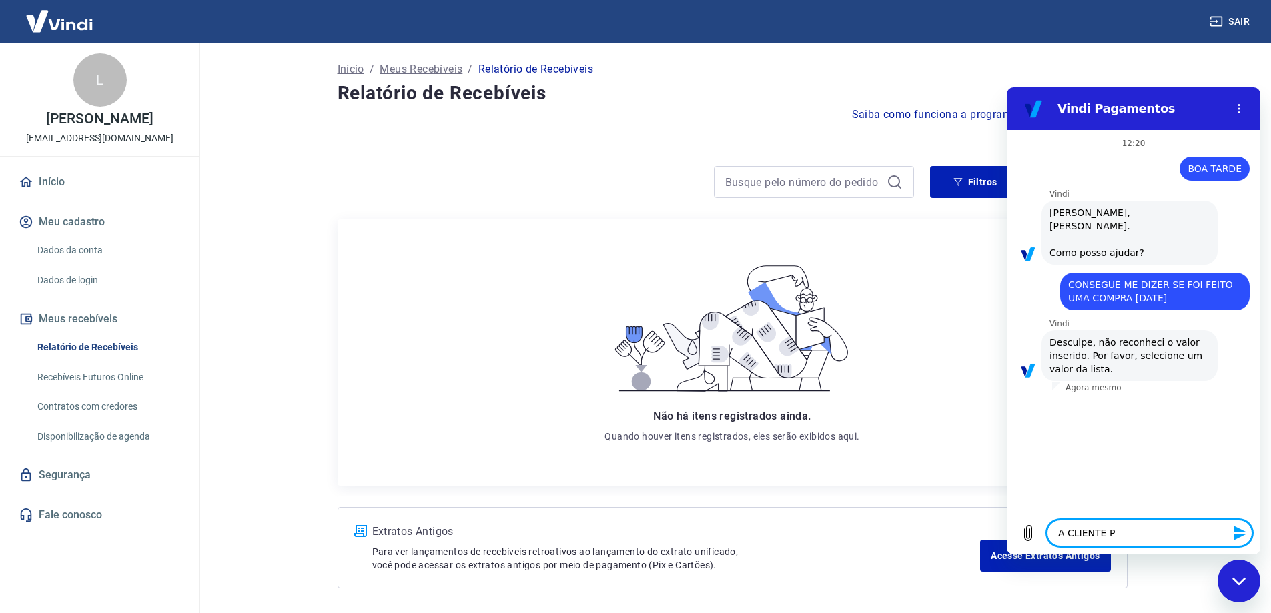
type textarea "A CLIENTE PA"
type textarea "x"
type textarea "A CLIENTE PAS"
type textarea "x"
type textarea "A CLIENTE PASS"
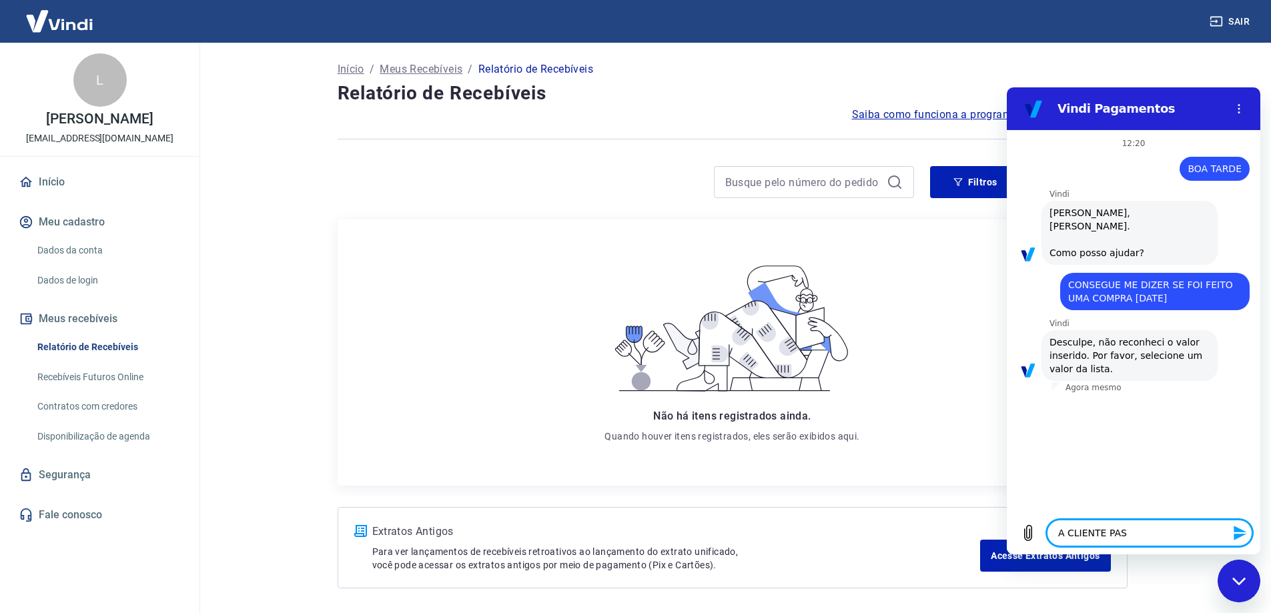
type textarea "x"
type textarea "A CLIENTE PASSS"
type textarea "x"
type textarea "A CLIENTE PASS"
type textarea "x"
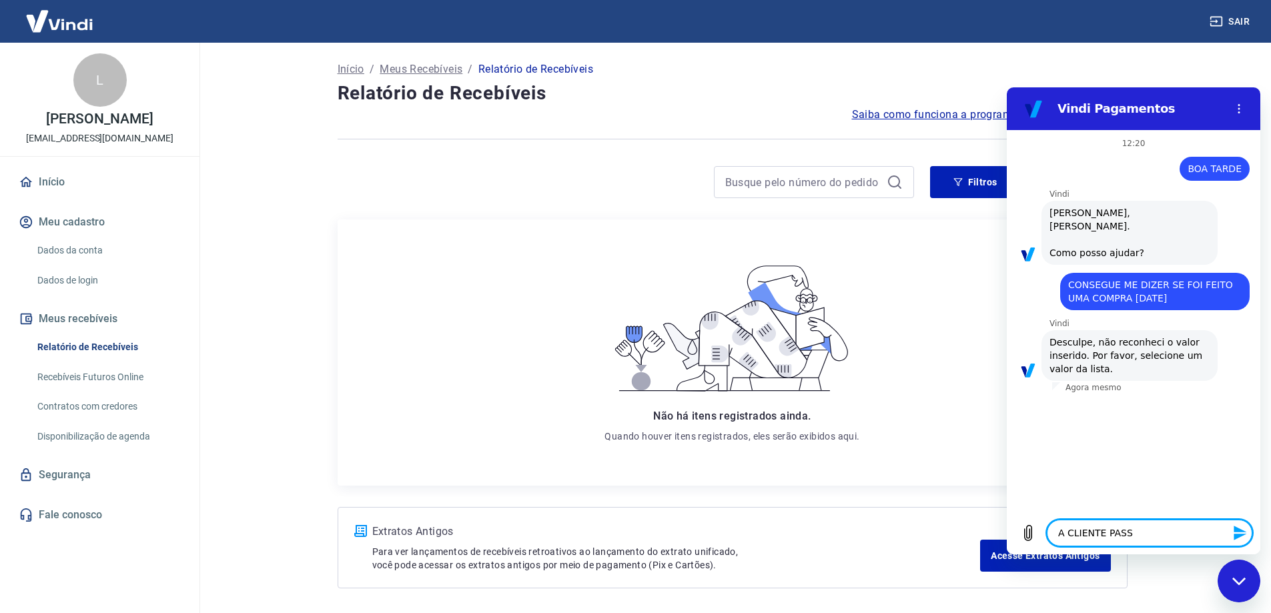
type textarea "A CLIENTE PASSO"
type textarea "x"
type textarea "A CLIENTE PASSOU"
type textarea "x"
type textarea "A CLIENTE PASSOU"
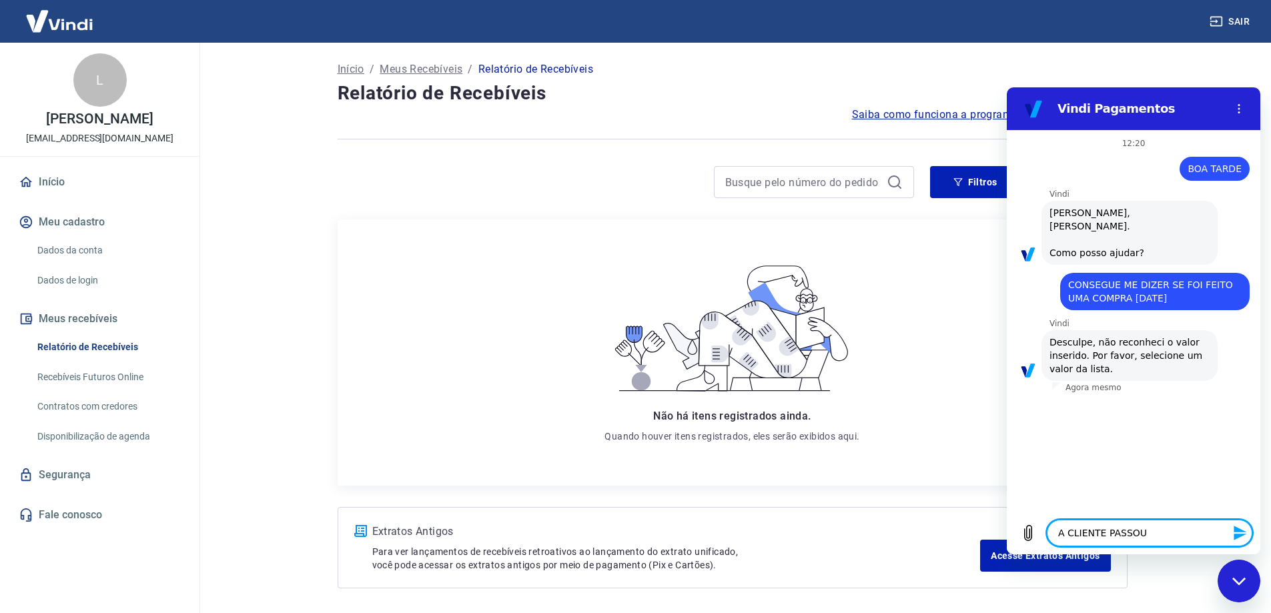
type textarea "x"
type textarea "A CLIENTE PASSOU O"
type textarea "x"
type textarea "A CLIENTE PASSOU O"
type textarea "x"
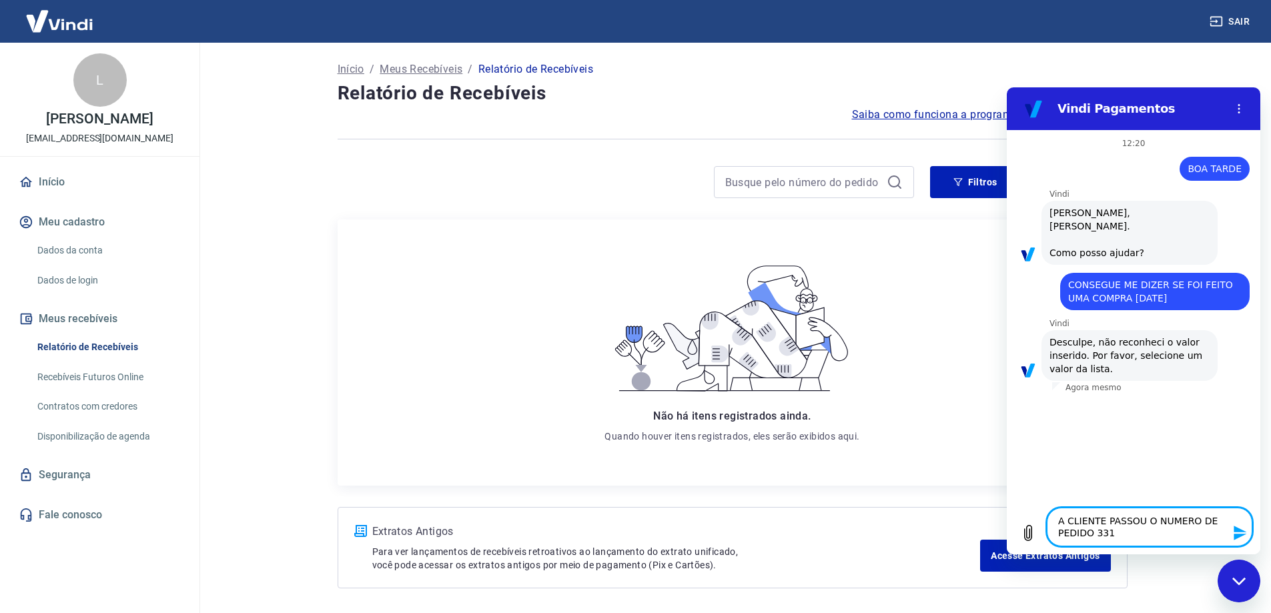
click at [1237, 530] on icon "Enviar mensagem" at bounding box center [1240, 533] width 13 height 15
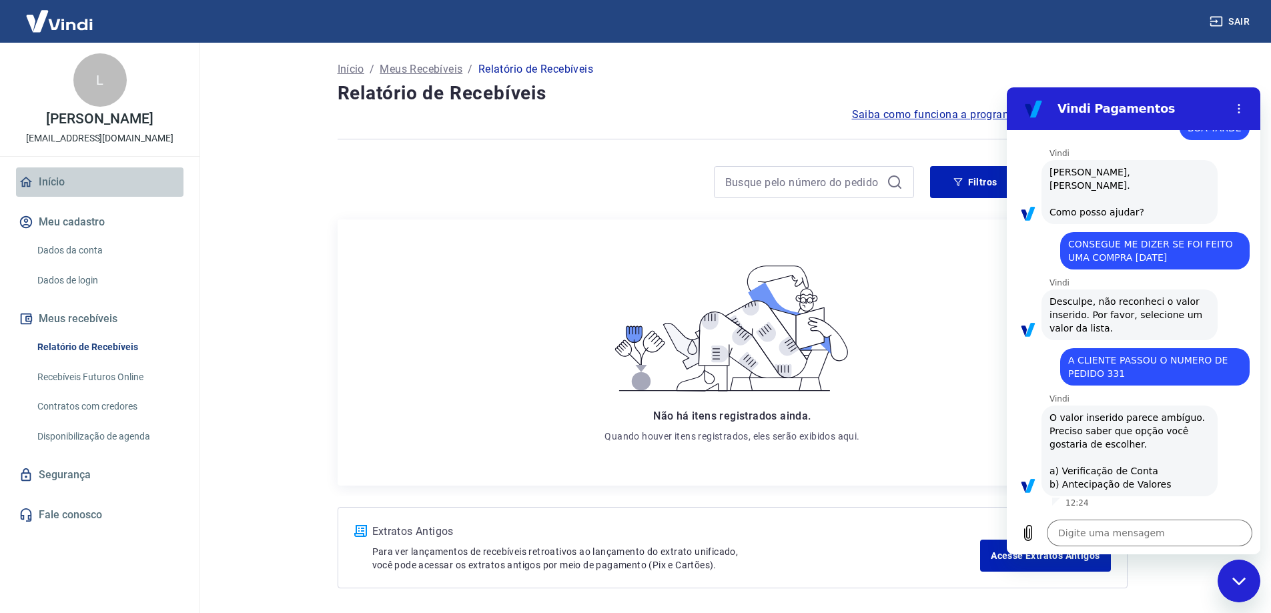
click at [51, 192] on link "Início" at bounding box center [100, 182] width 168 height 29
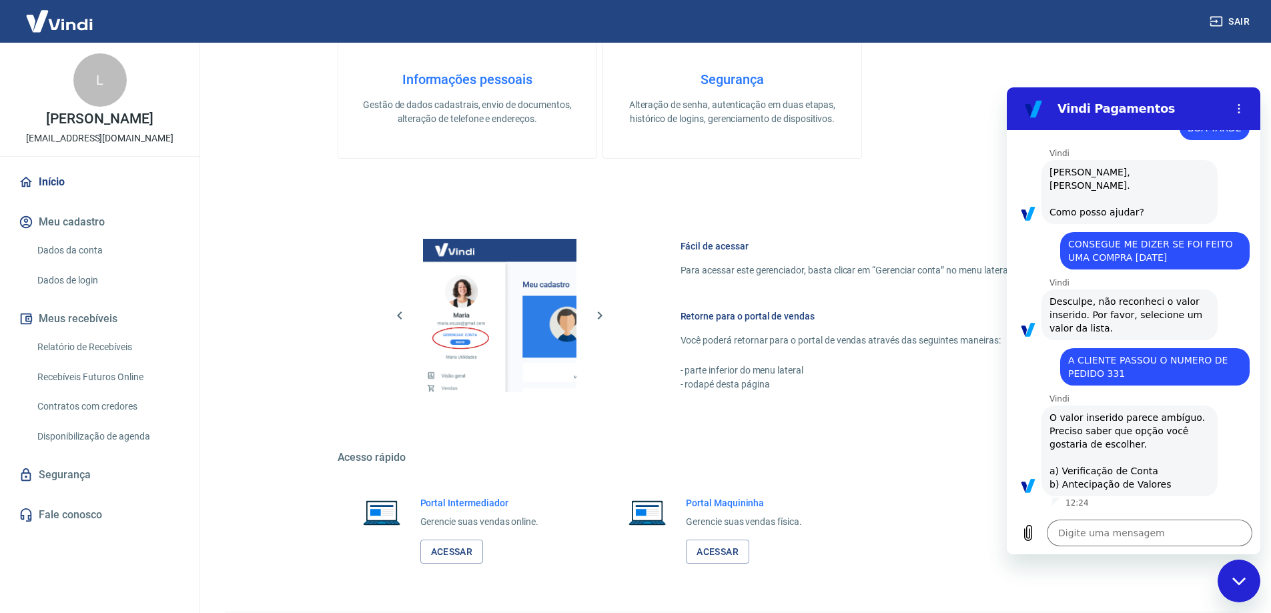
scroll to position [669, 0]
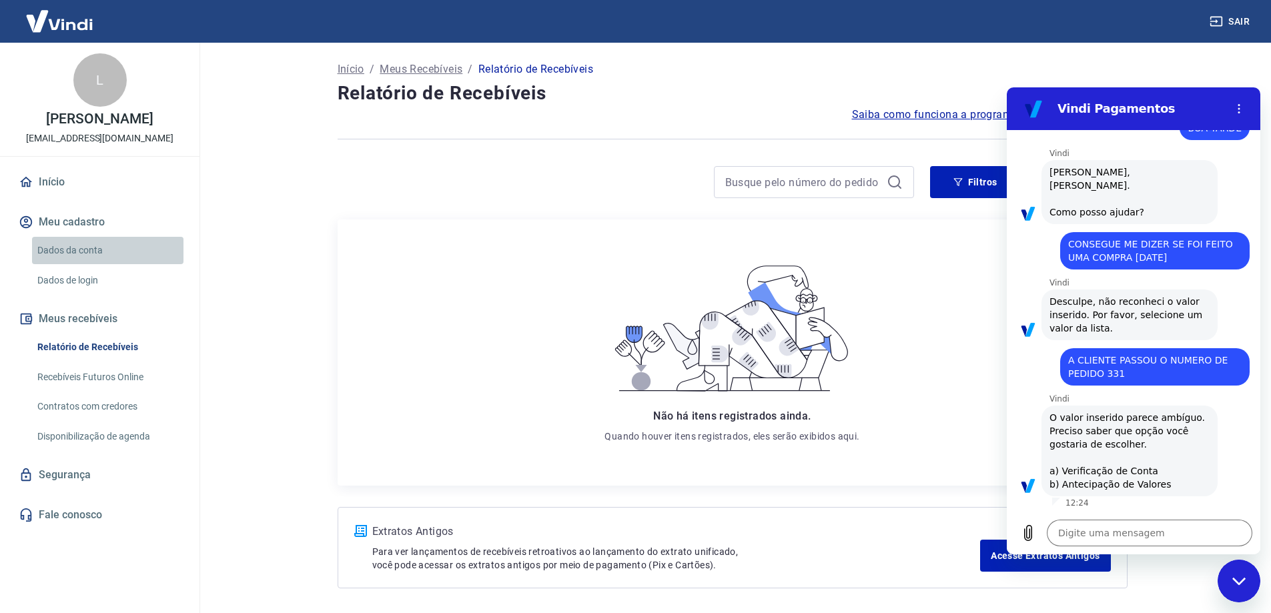
click at [85, 263] on link "Dados da conta" at bounding box center [107, 250] width 151 height 27
click at [1231, 17] on button "Sair" at bounding box center [1231, 21] width 48 height 25
click at [414, 66] on p "Meus Recebíveis" at bounding box center [421, 69] width 83 height 16
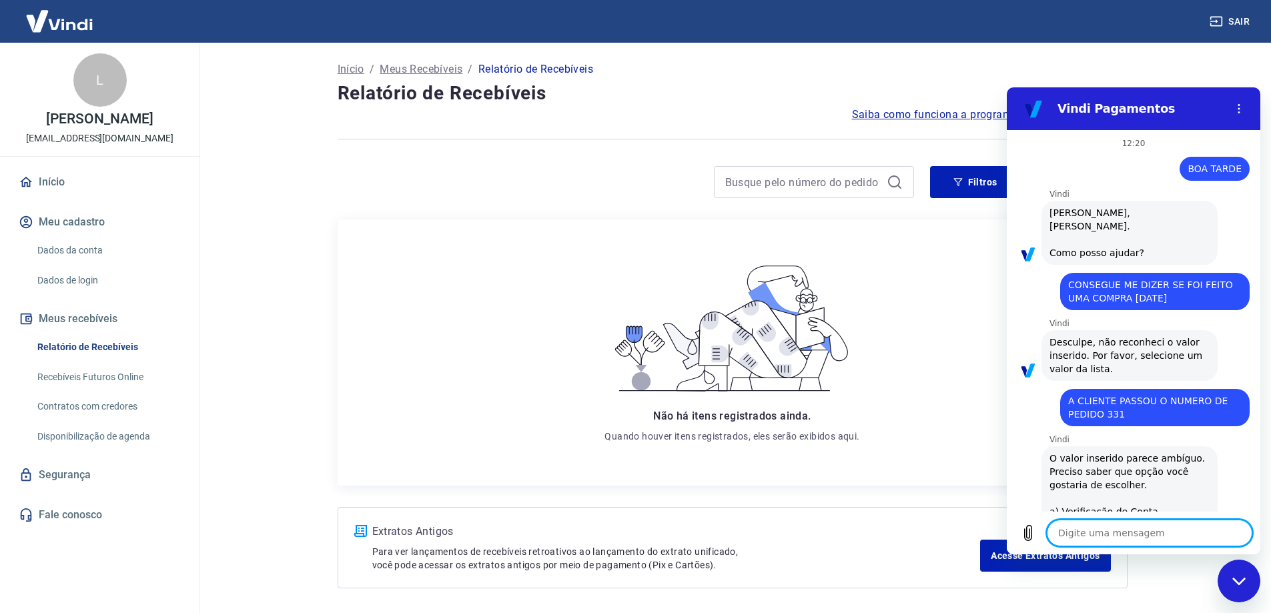
scroll to position [41, 0]
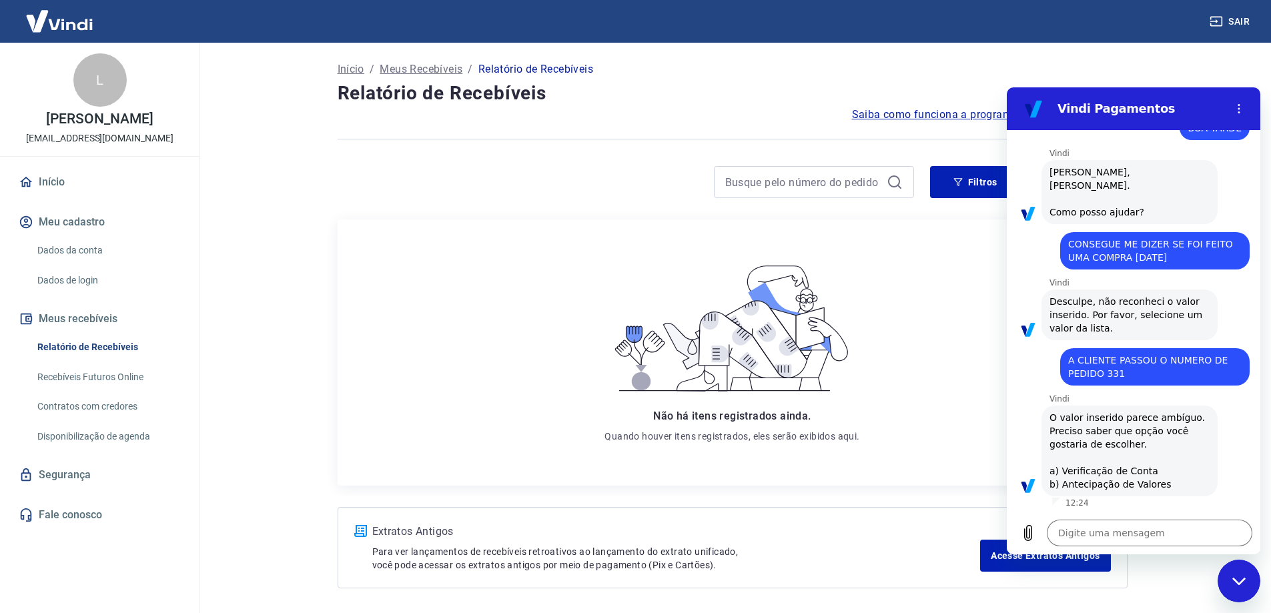
click at [68, 260] on link "Dados da conta" at bounding box center [107, 250] width 151 height 27
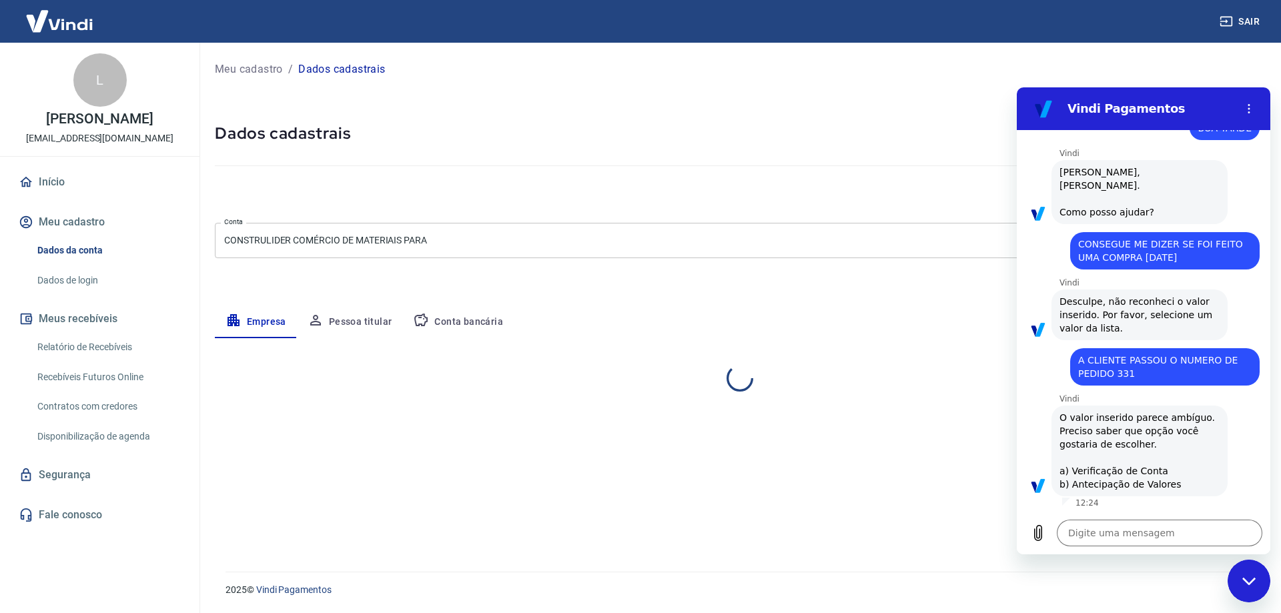
select select "SP"
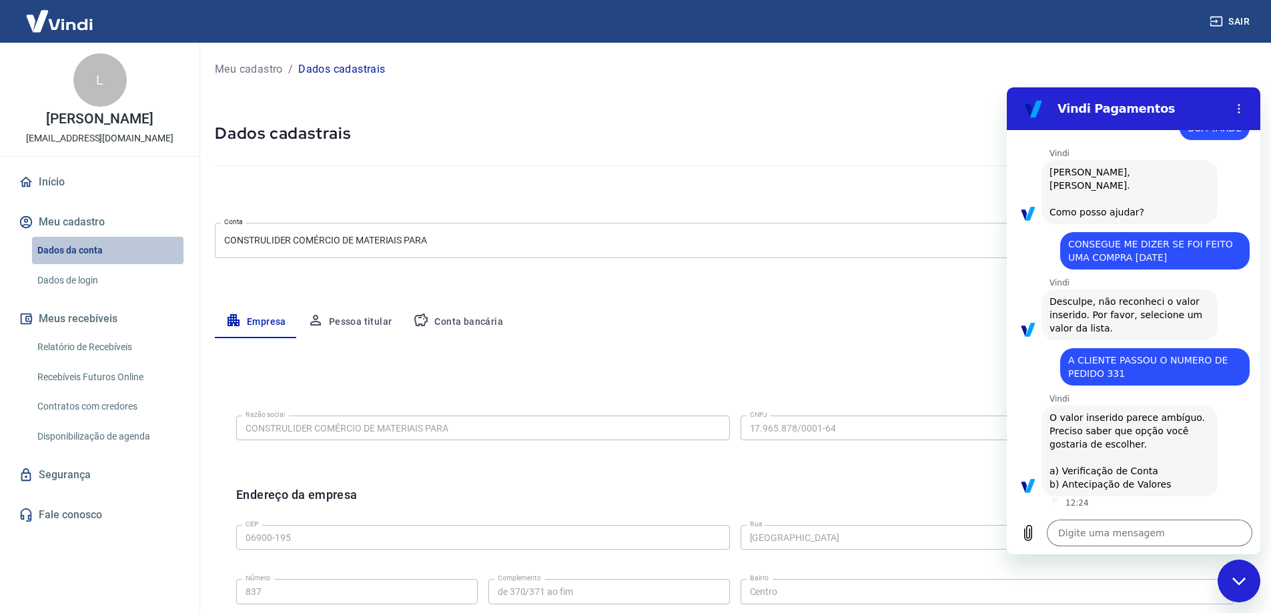
click at [81, 263] on link "Dados da conta" at bounding box center [107, 250] width 151 height 27
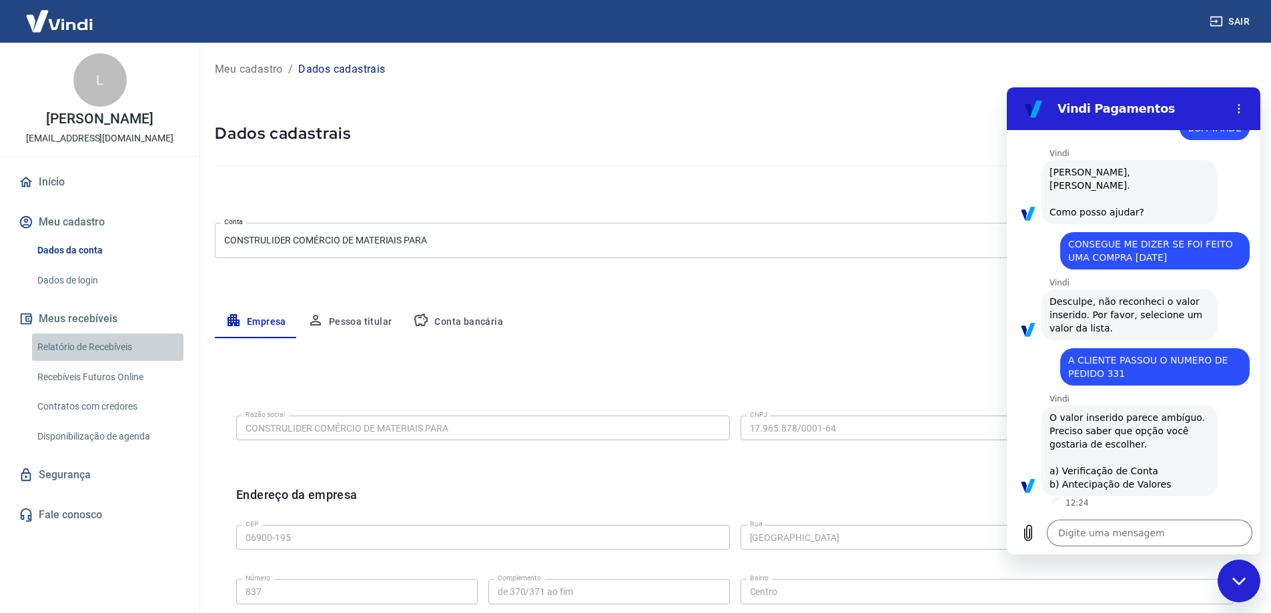
click at [95, 357] on link "Relatório de Recebíveis" at bounding box center [107, 347] width 151 height 27
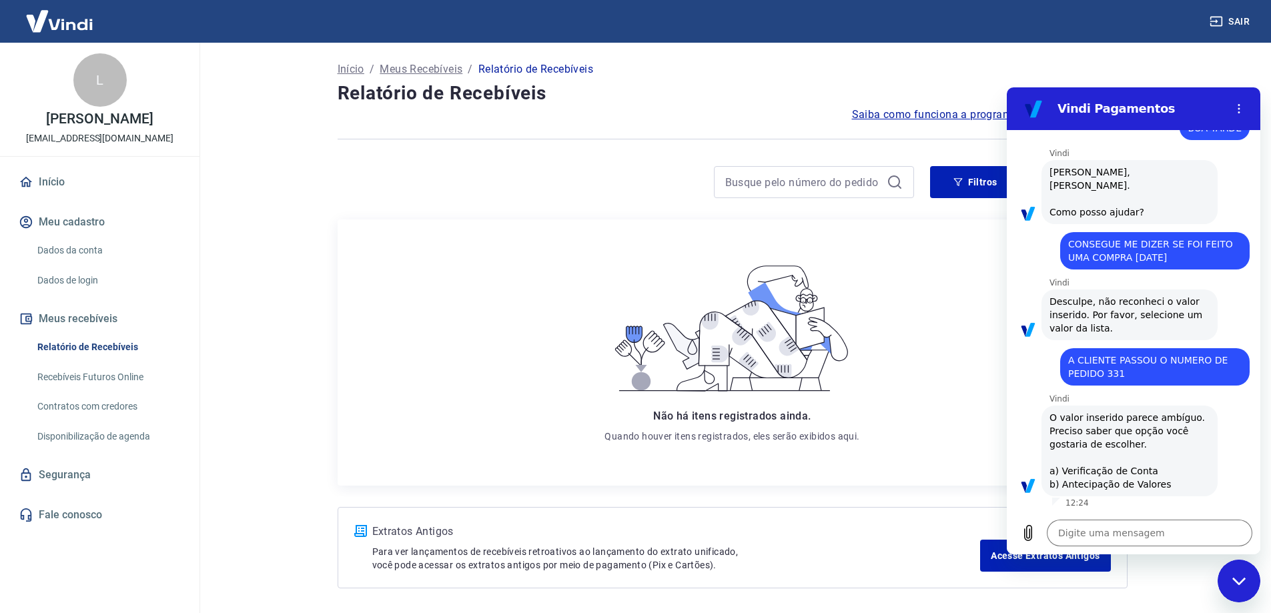
click at [1236, 579] on icon "Fechar janela de mensagens" at bounding box center [1240, 581] width 14 height 9
type textarea "x"
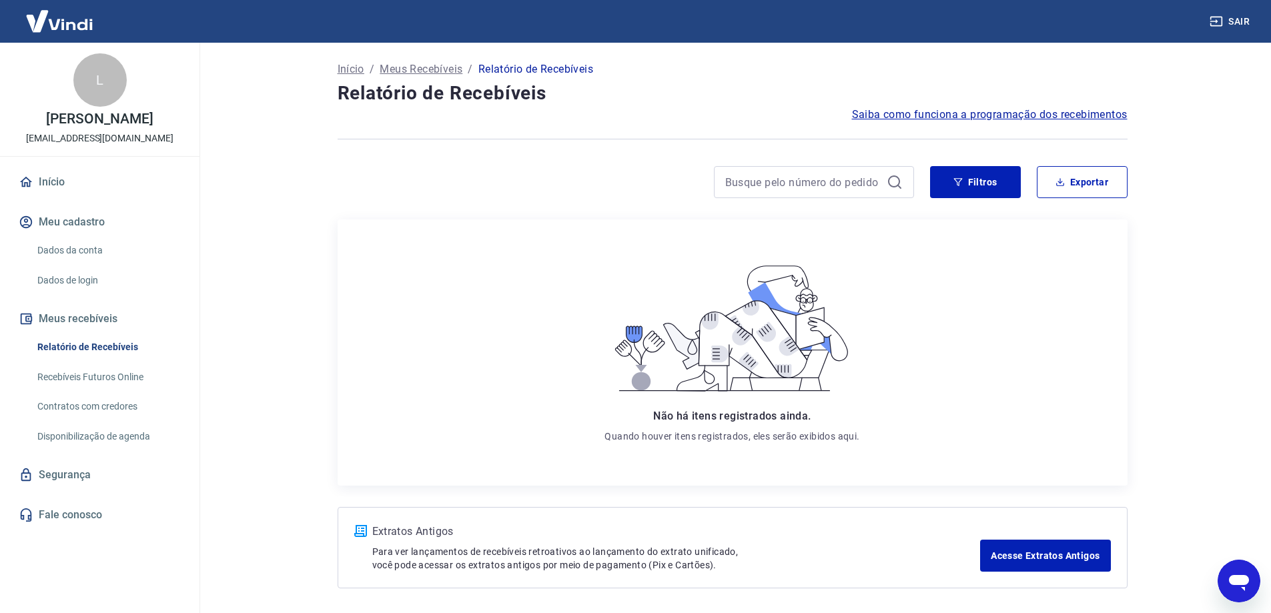
click at [890, 180] on icon at bounding box center [895, 182] width 16 height 16
click at [801, 181] on input at bounding box center [803, 182] width 156 height 20
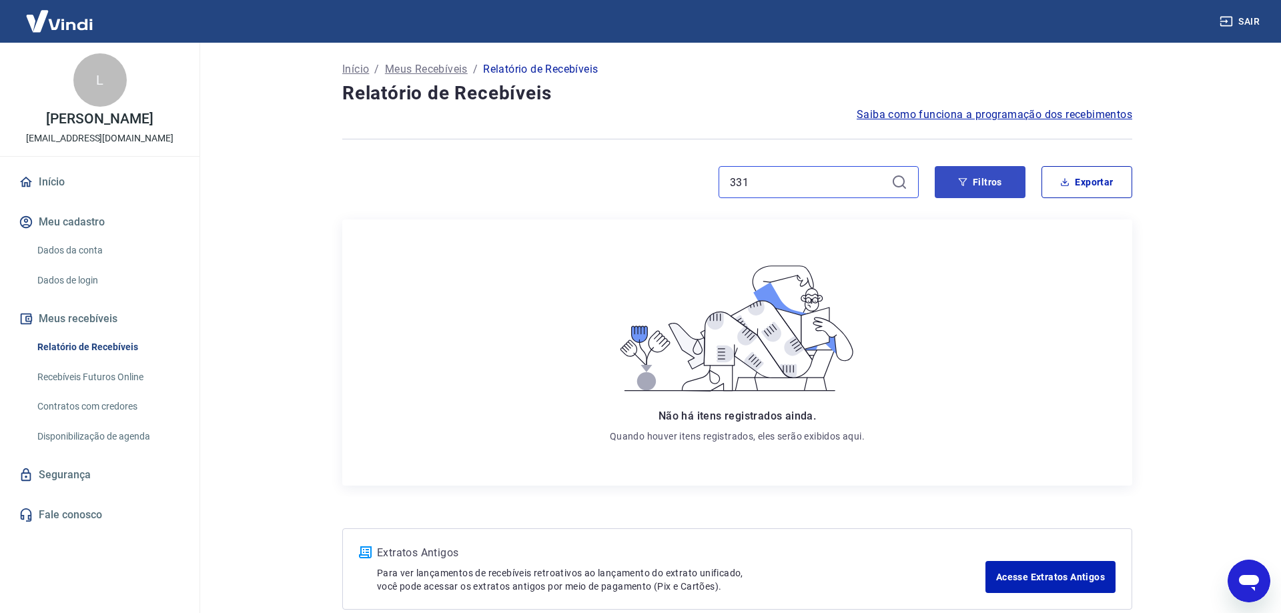
type input "331"
click at [988, 180] on button "Filtros" at bounding box center [980, 182] width 91 height 32
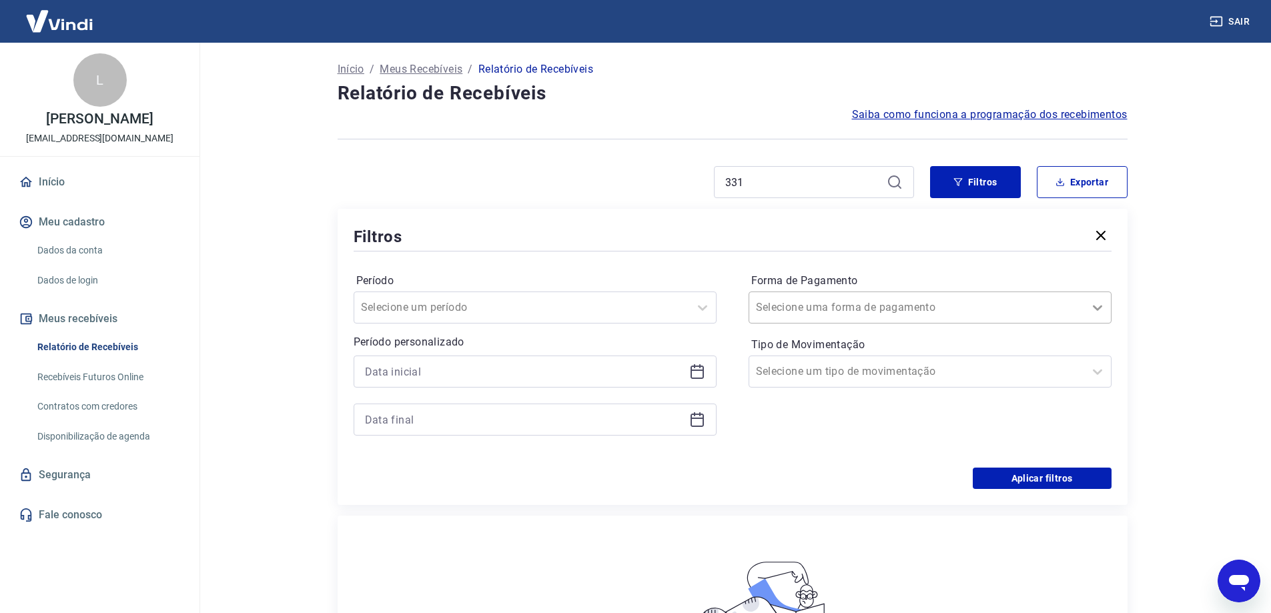
click at [1097, 304] on icon at bounding box center [1098, 308] width 16 height 16
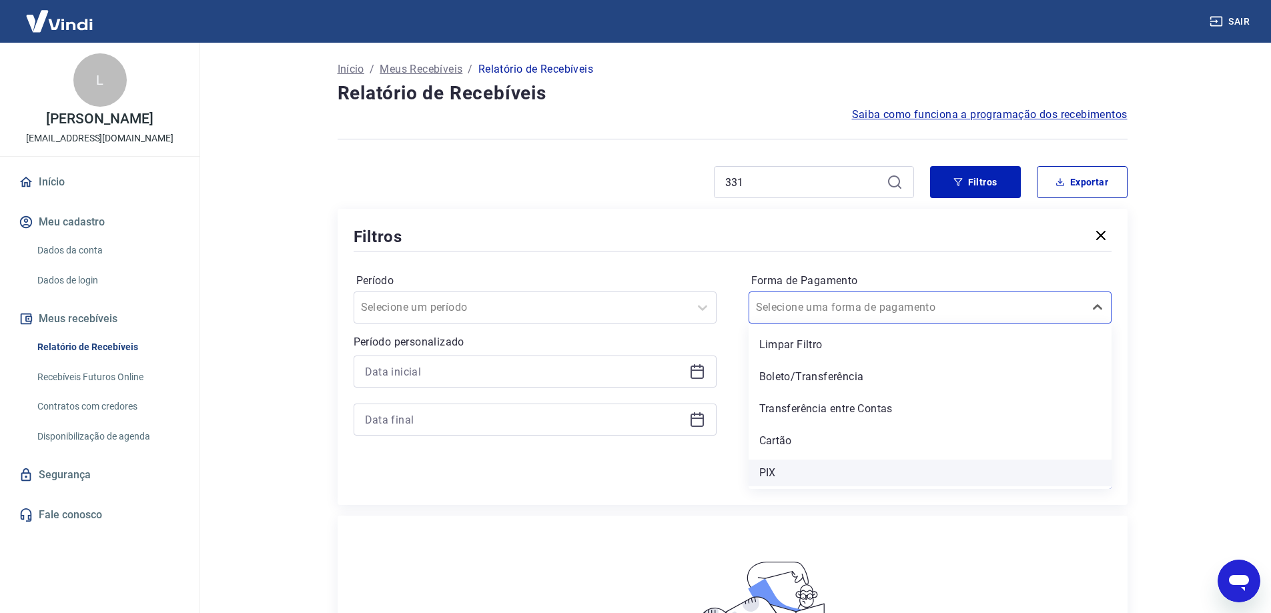
click at [773, 468] on div "PIX" at bounding box center [930, 473] width 363 height 27
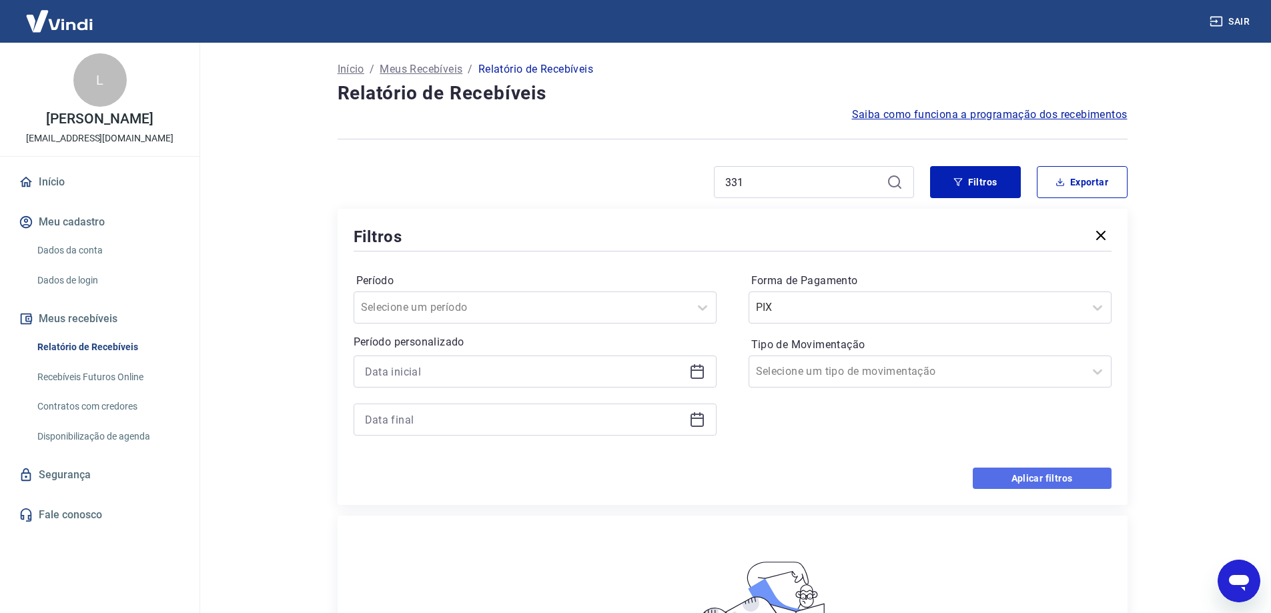
click at [1013, 478] on button "Aplicar filtros" at bounding box center [1042, 478] width 139 height 21
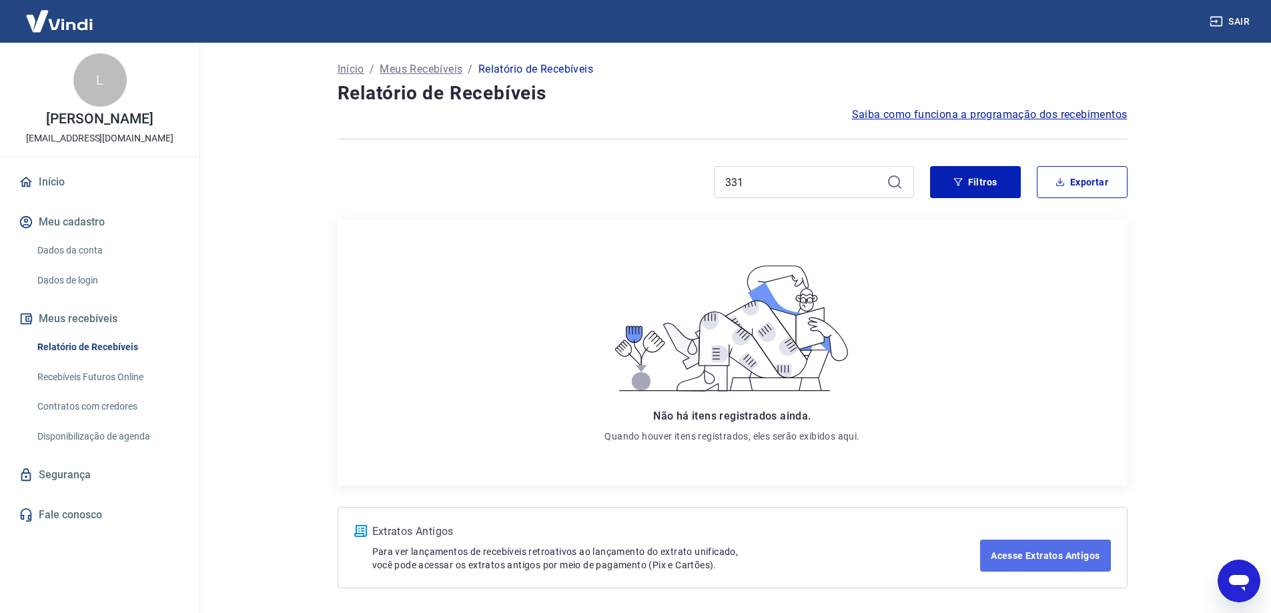
click at [1026, 551] on link "Acesse Extratos Antigos" at bounding box center [1045, 556] width 130 height 32
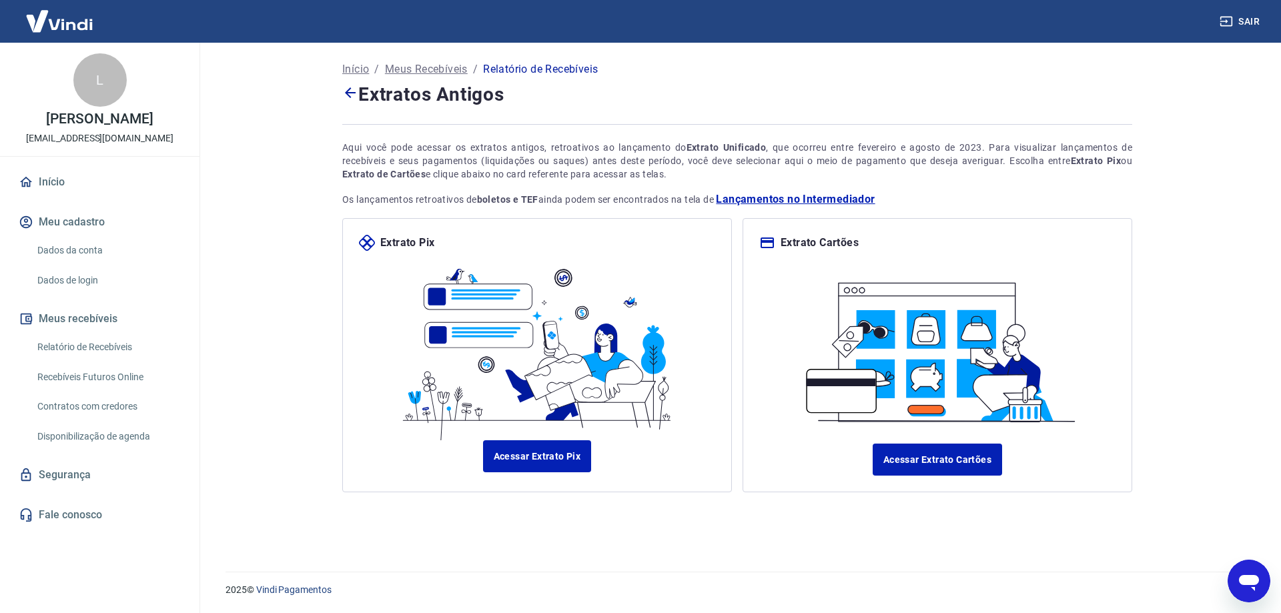
click at [346, 88] on icon at bounding box center [350, 93] width 16 height 16
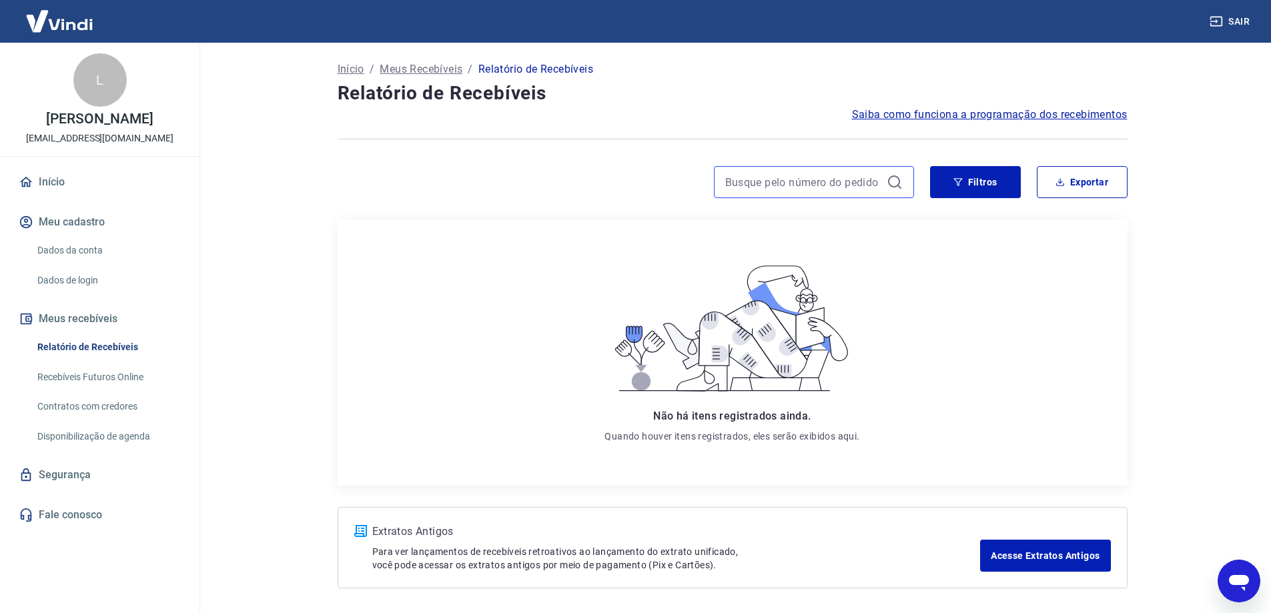
click at [840, 182] on input at bounding box center [803, 182] width 156 height 20
type input "331"
click at [982, 177] on button "Filtros" at bounding box center [975, 182] width 91 height 32
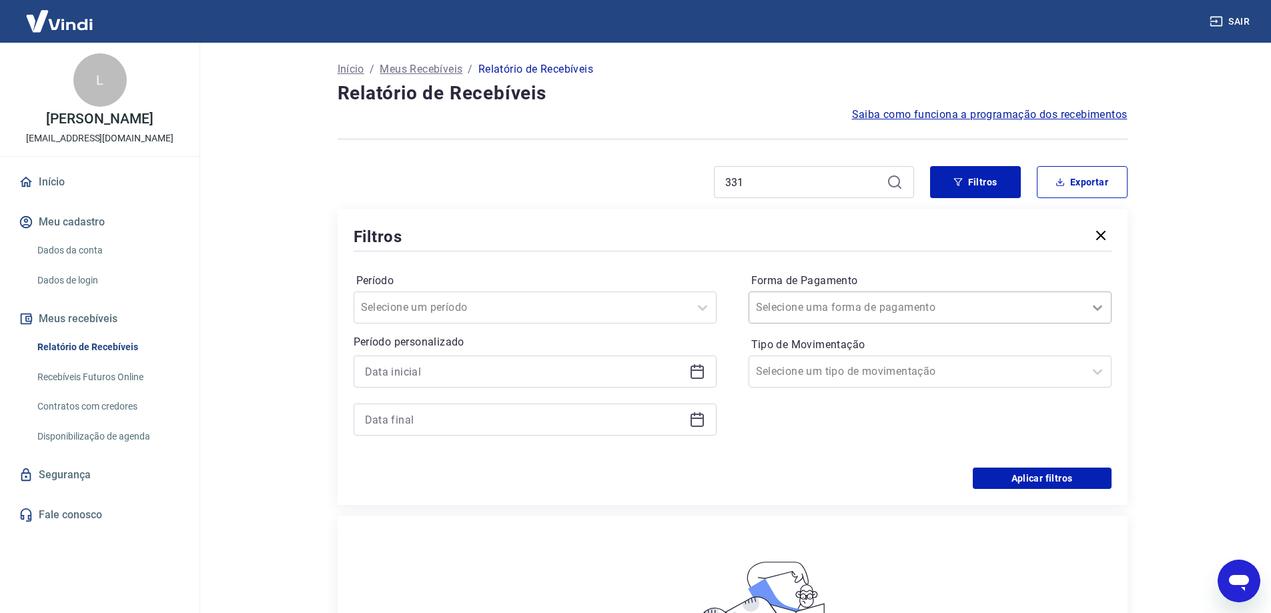
click at [1098, 303] on icon at bounding box center [1098, 308] width 16 height 16
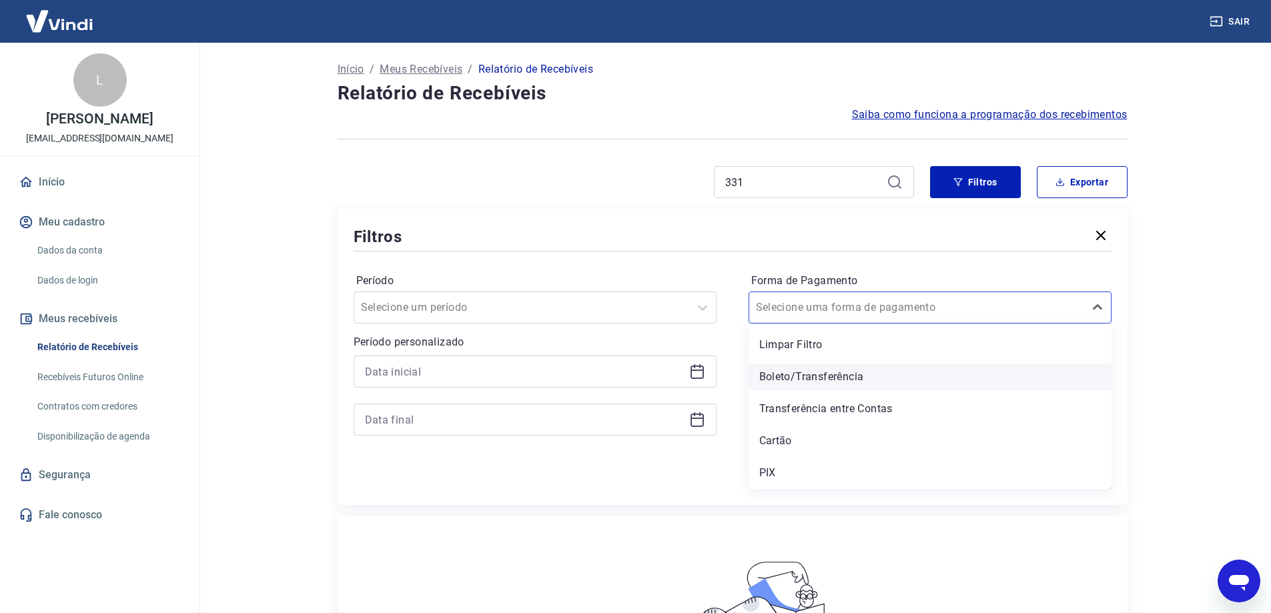
click at [810, 374] on div "Boleto/Transferência" at bounding box center [930, 377] width 363 height 27
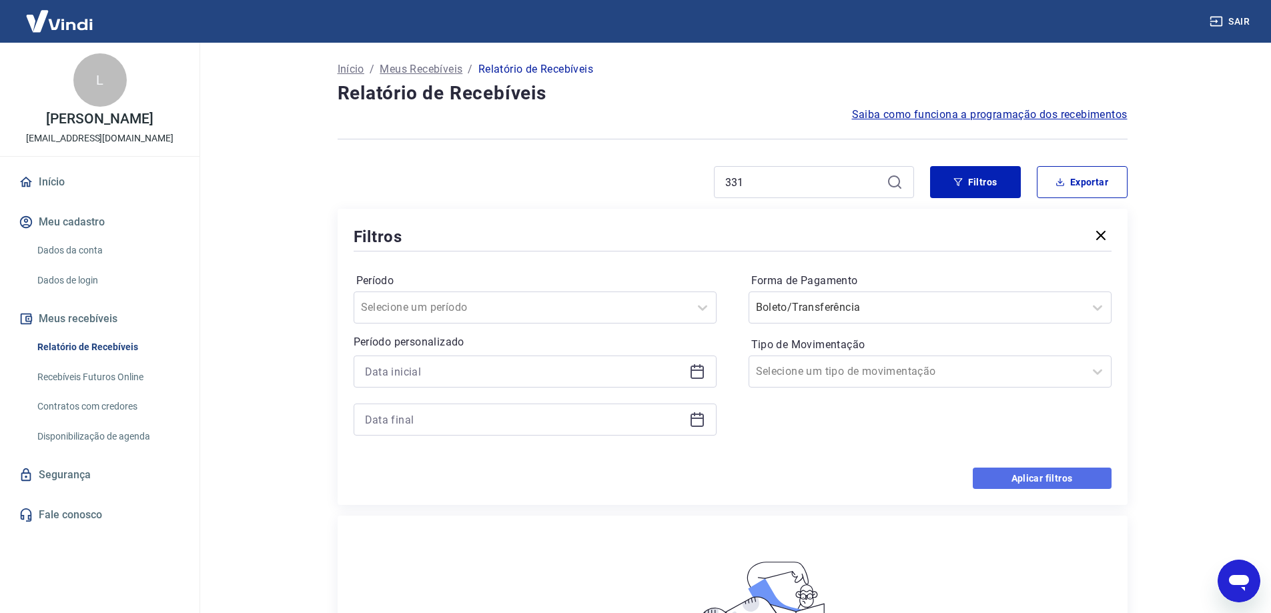
click at [1023, 479] on button "Aplicar filtros" at bounding box center [1042, 478] width 139 height 21
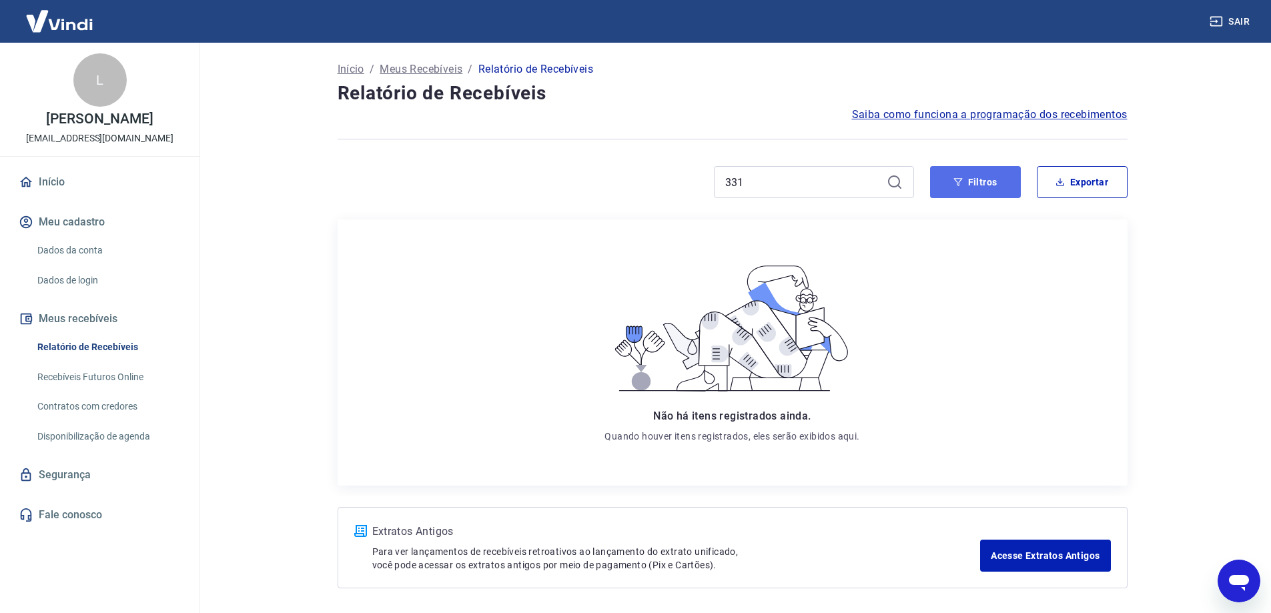
click at [972, 181] on button "Filtros" at bounding box center [975, 182] width 91 height 32
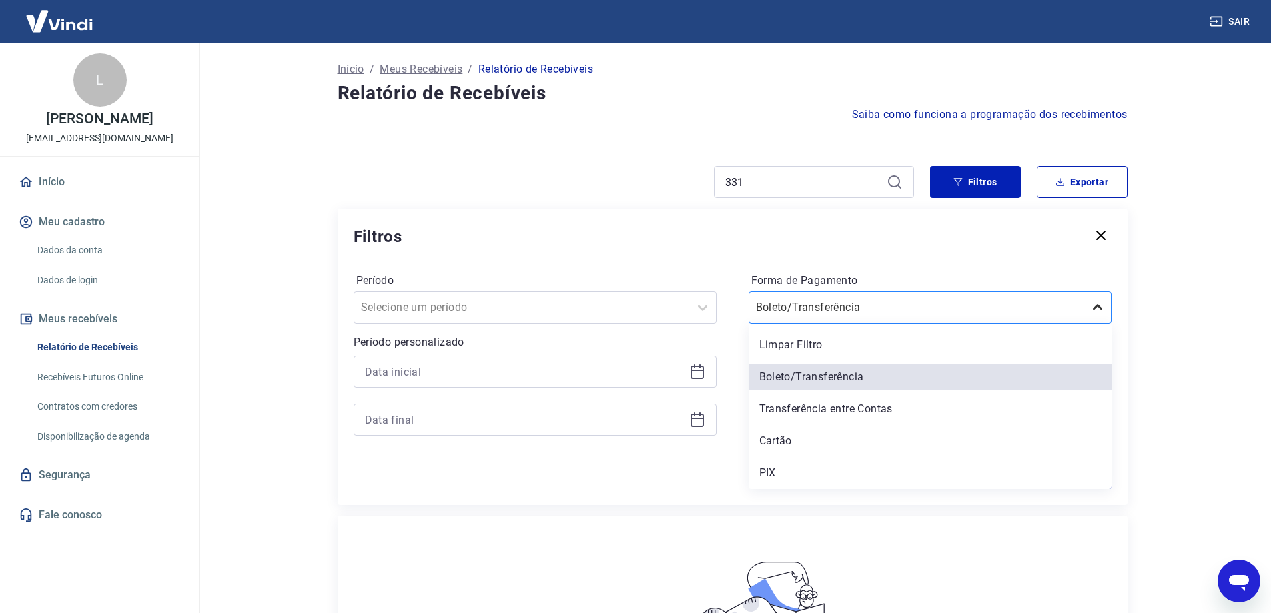
click at [1099, 308] on icon at bounding box center [1097, 306] width 9 height 5
click at [787, 436] on div "Cartão" at bounding box center [930, 441] width 363 height 27
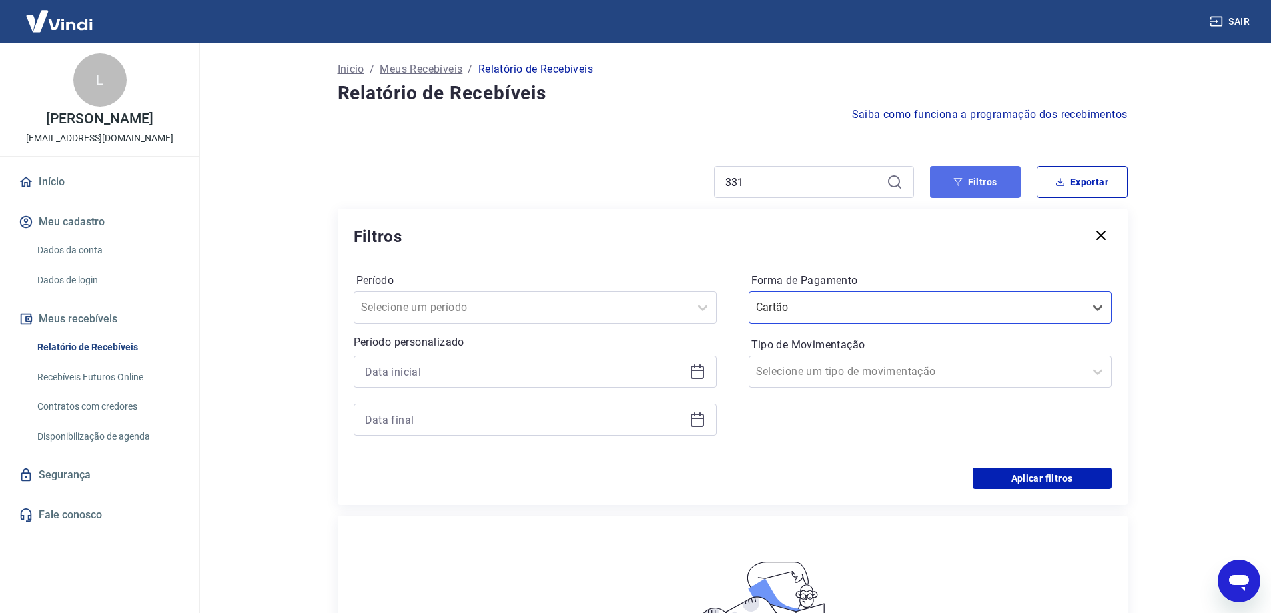
click at [983, 179] on button "Filtros" at bounding box center [975, 182] width 91 height 32
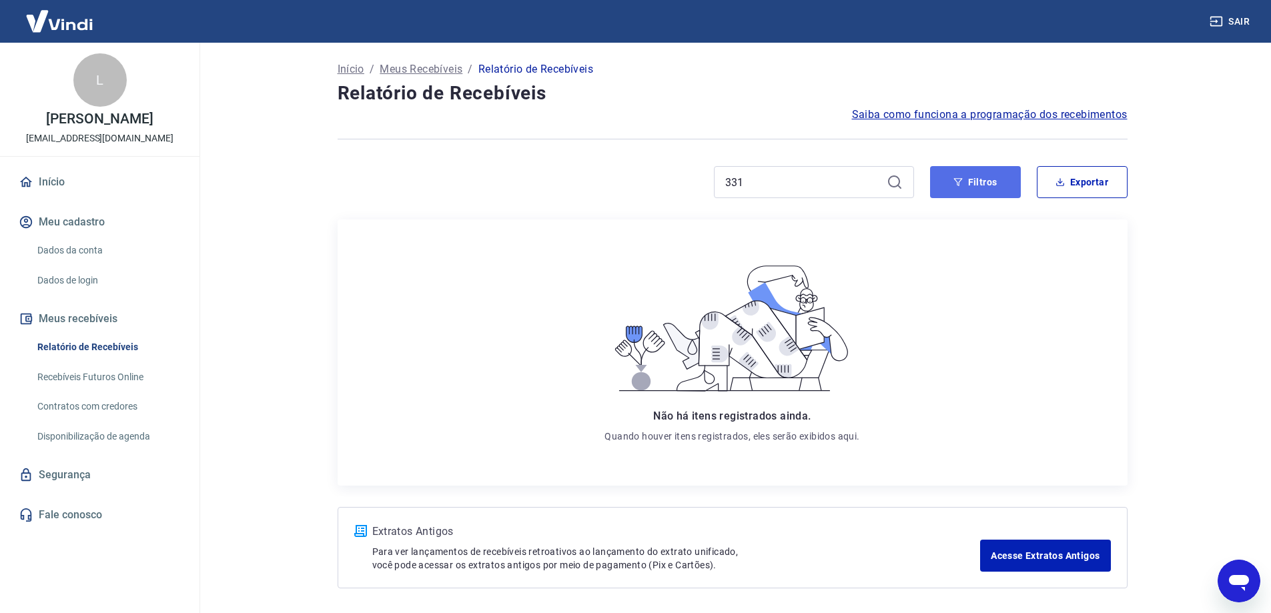
click at [951, 178] on button "Filtros" at bounding box center [975, 182] width 91 height 32
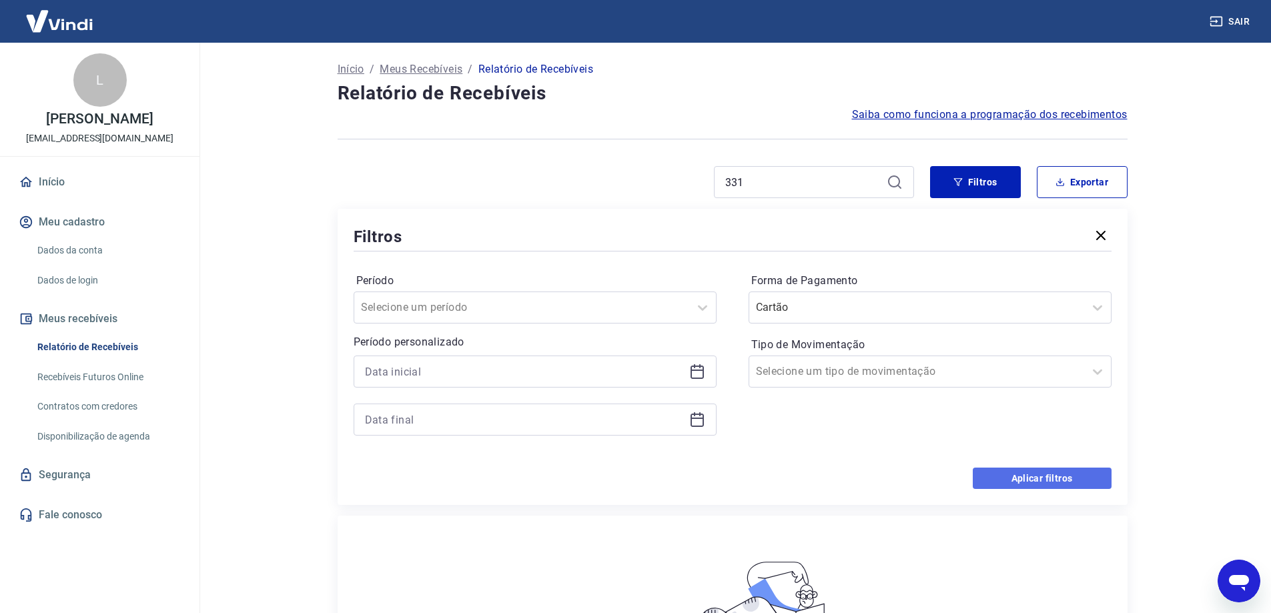
click at [1013, 471] on button "Aplicar filtros" at bounding box center [1042, 478] width 139 height 21
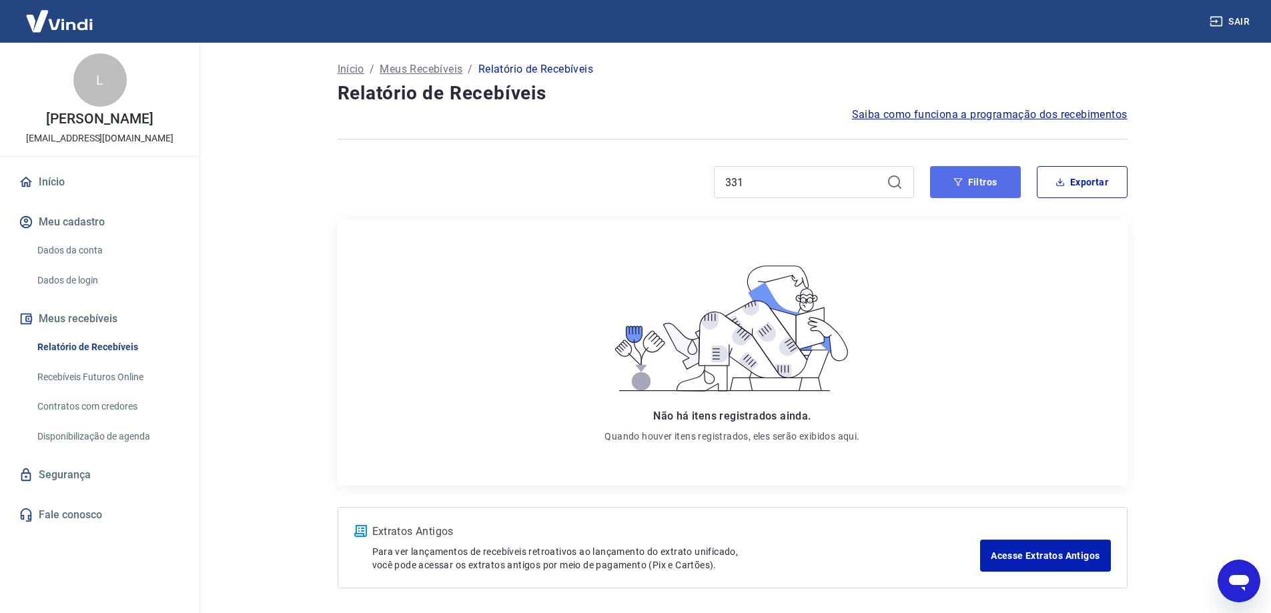
click at [970, 176] on button "Filtros" at bounding box center [975, 182] width 91 height 32
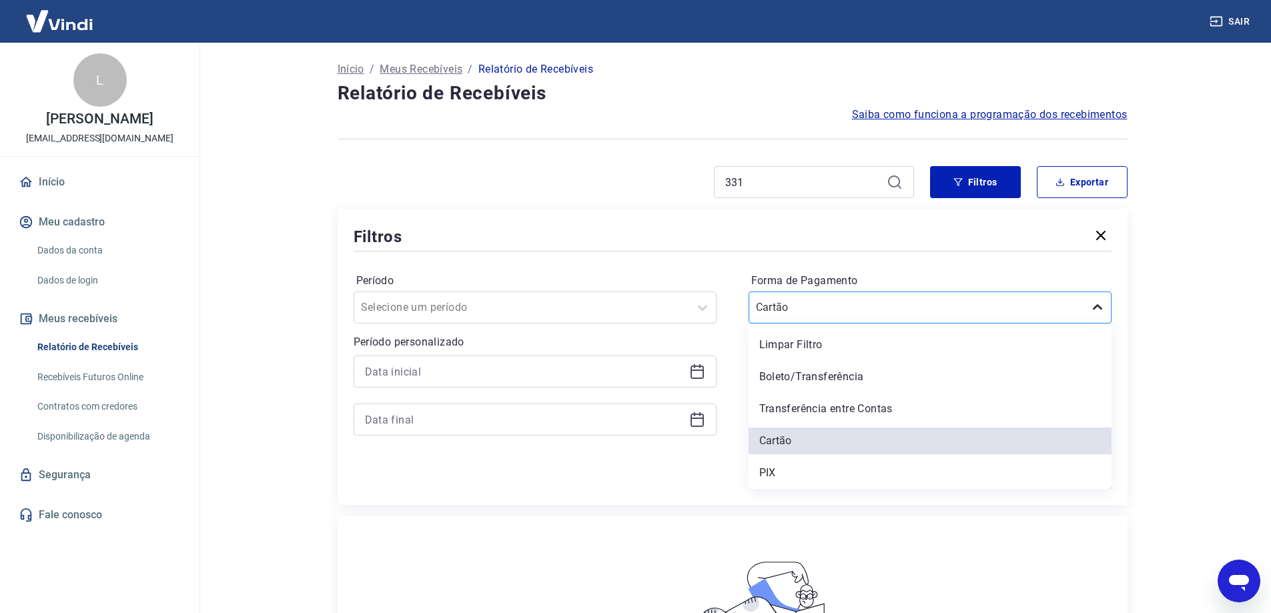
click at [1098, 305] on icon at bounding box center [1098, 308] width 16 height 16
click at [773, 470] on div "PIX" at bounding box center [930, 473] width 363 height 27
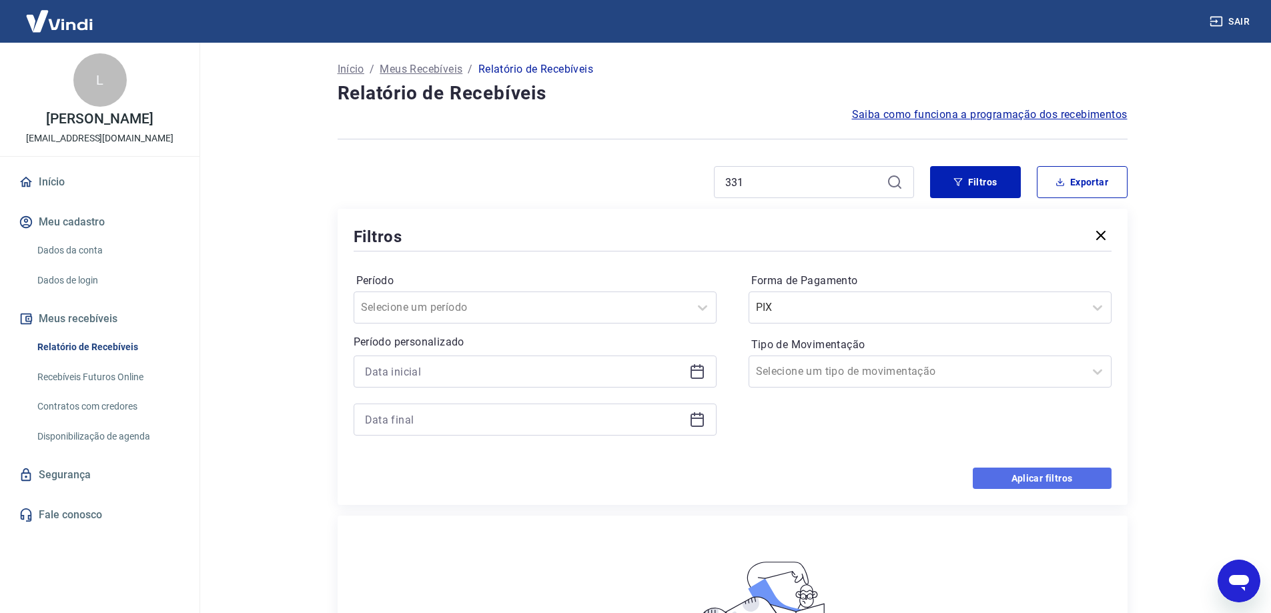
click at [1018, 477] on button "Aplicar filtros" at bounding box center [1042, 478] width 139 height 21
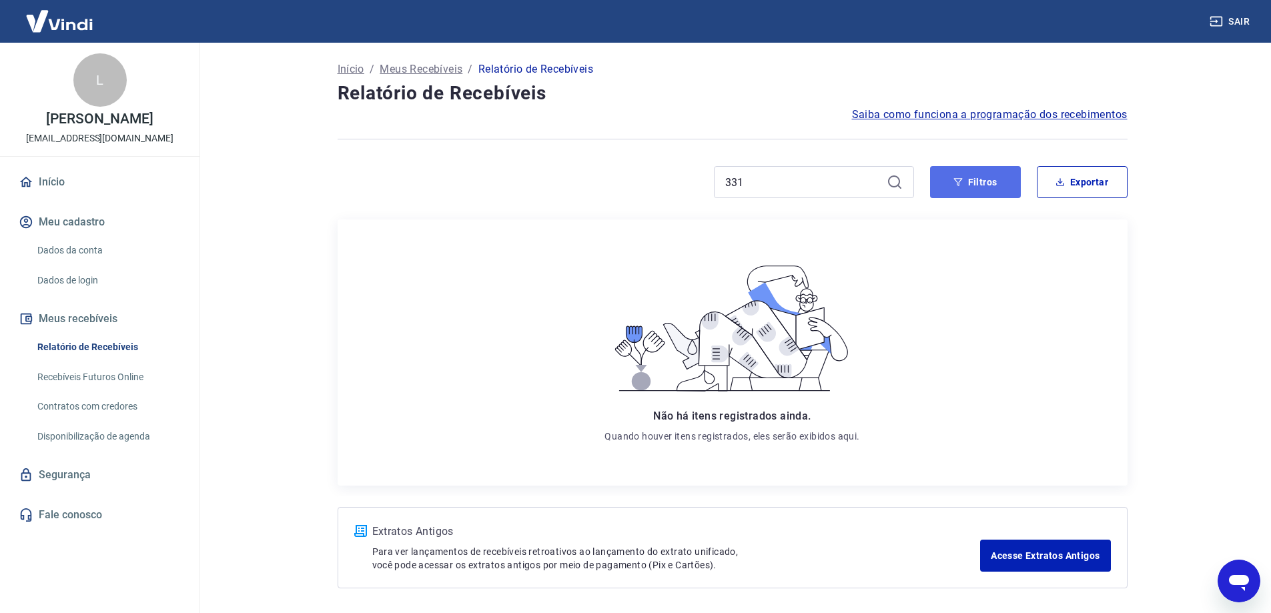
click at [969, 175] on button "Filtros" at bounding box center [975, 182] width 91 height 32
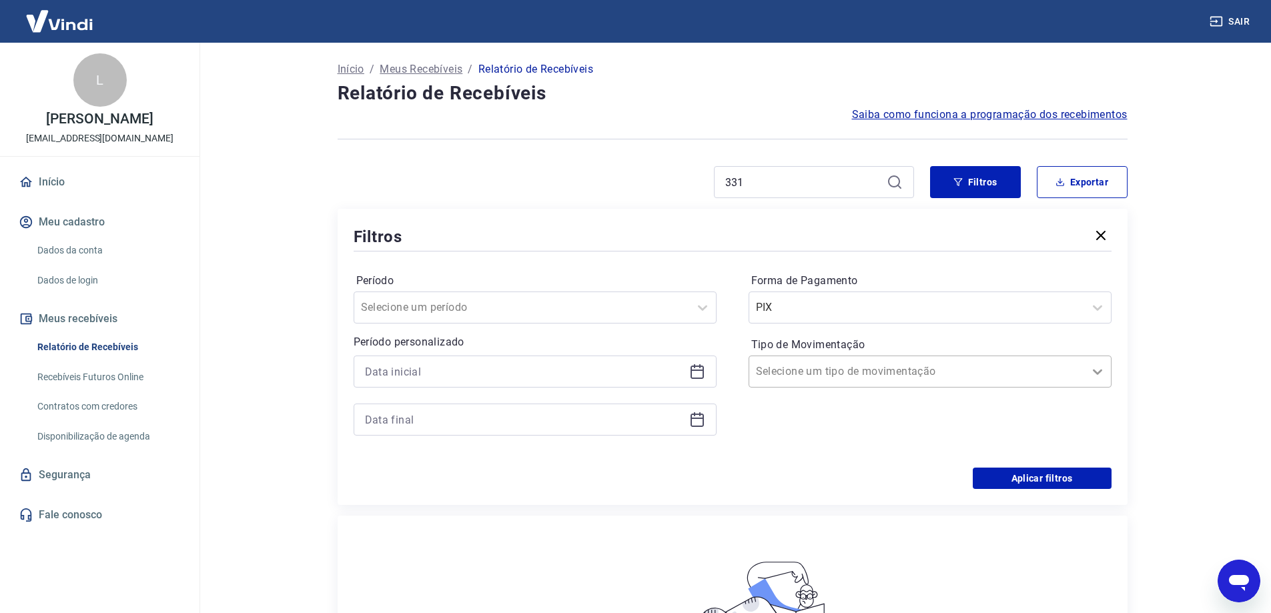
click at [1098, 368] on icon at bounding box center [1098, 372] width 16 height 16
click at [704, 304] on icon at bounding box center [703, 308] width 16 height 16
drag, startPoint x: 430, startPoint y: 470, endPoint x: 420, endPoint y: 444, distance: 28.7
click at [431, 470] on div "Últimos 30 dias" at bounding box center [535, 473] width 363 height 27
click at [701, 366] on icon at bounding box center [697, 372] width 13 height 13
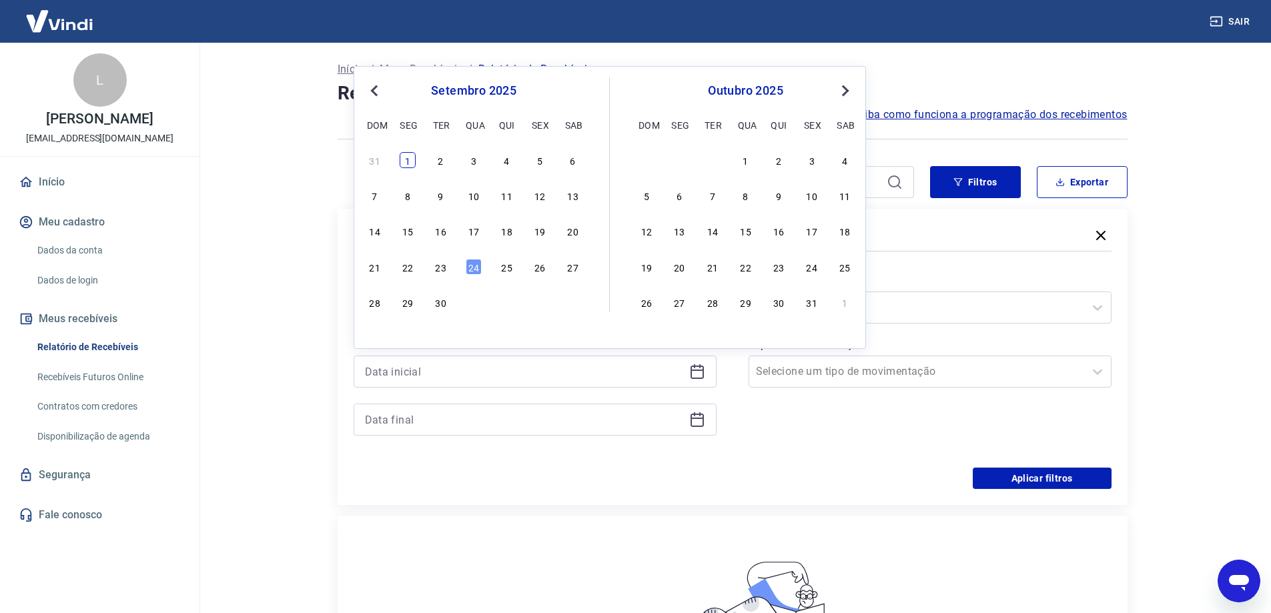
click at [409, 158] on div "1" at bounding box center [408, 160] width 16 height 16
type input "[DATE]"
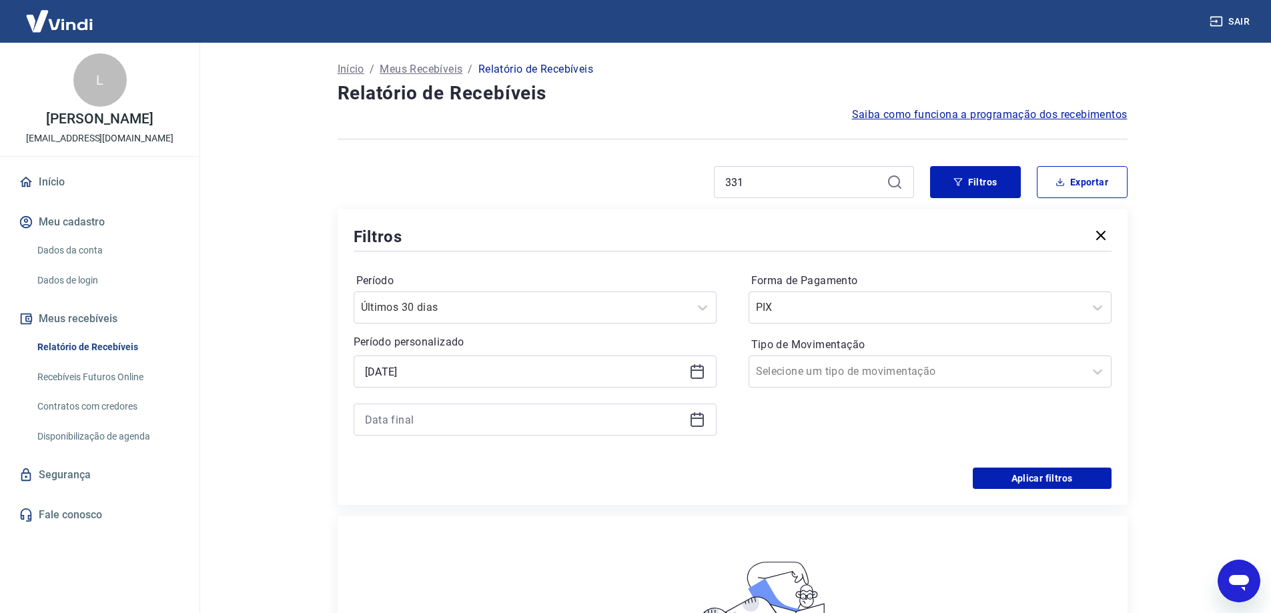
click at [697, 420] on icon at bounding box center [697, 420] width 16 height 16
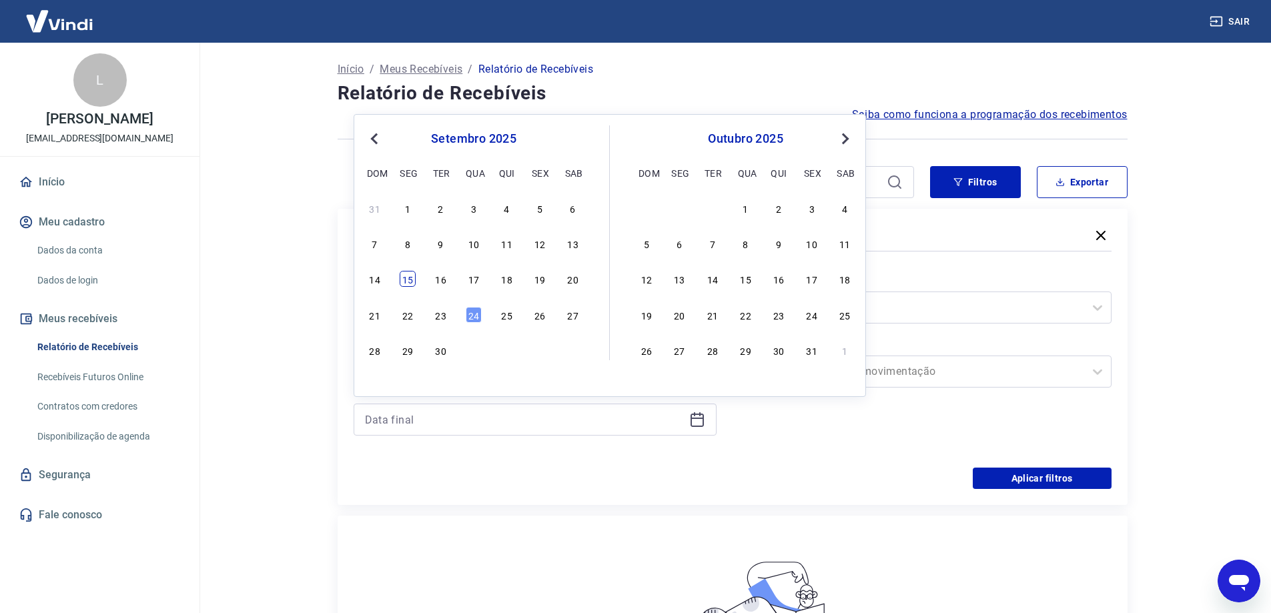
click at [411, 278] on div "15" at bounding box center [408, 279] width 16 height 16
type input "[DATE]"
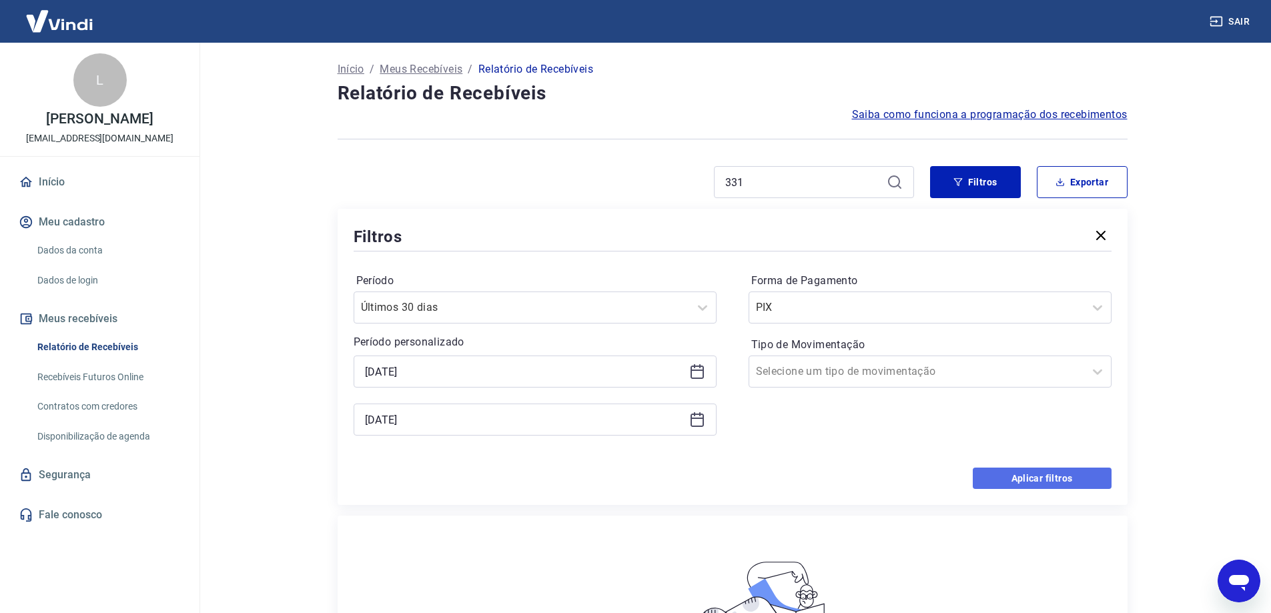
click at [1000, 476] on button "Aplicar filtros" at bounding box center [1042, 478] width 139 height 21
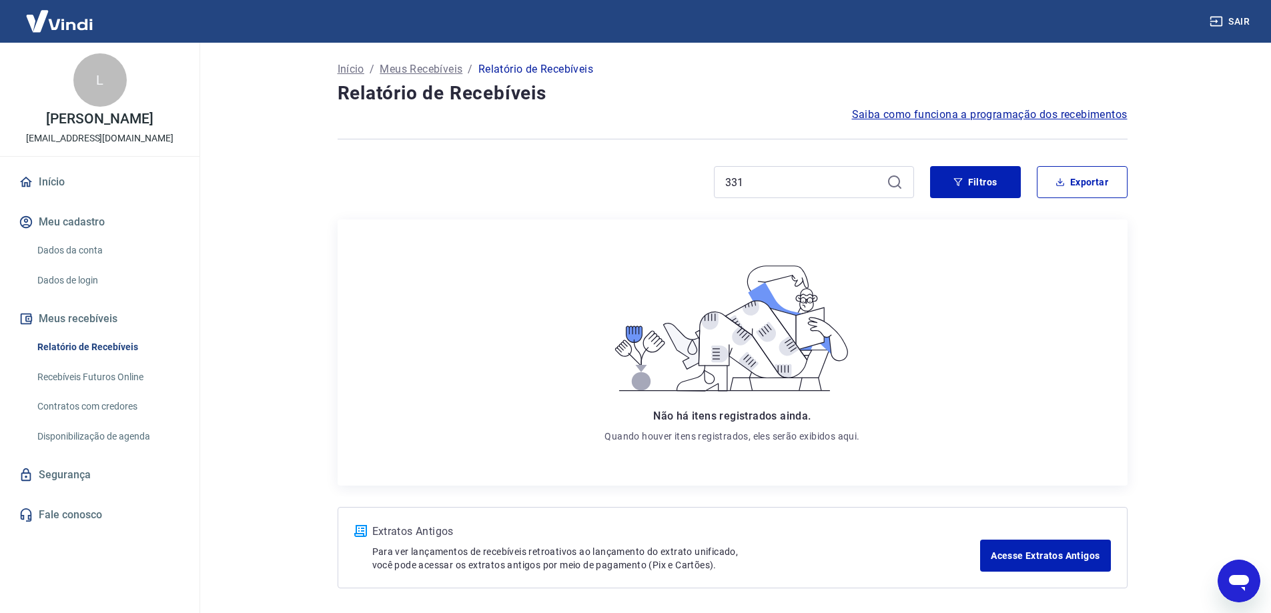
click at [84, 445] on link "Disponibilização de agenda" at bounding box center [107, 436] width 151 height 27
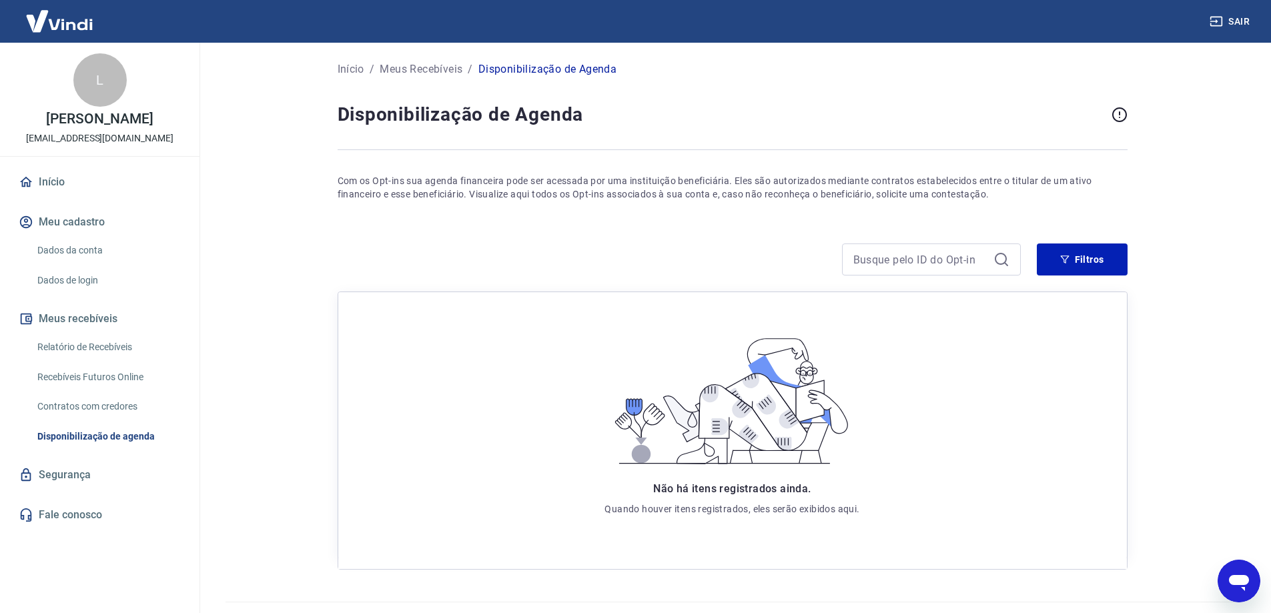
click at [86, 417] on link "Contratos com credores" at bounding box center [107, 406] width 151 height 27
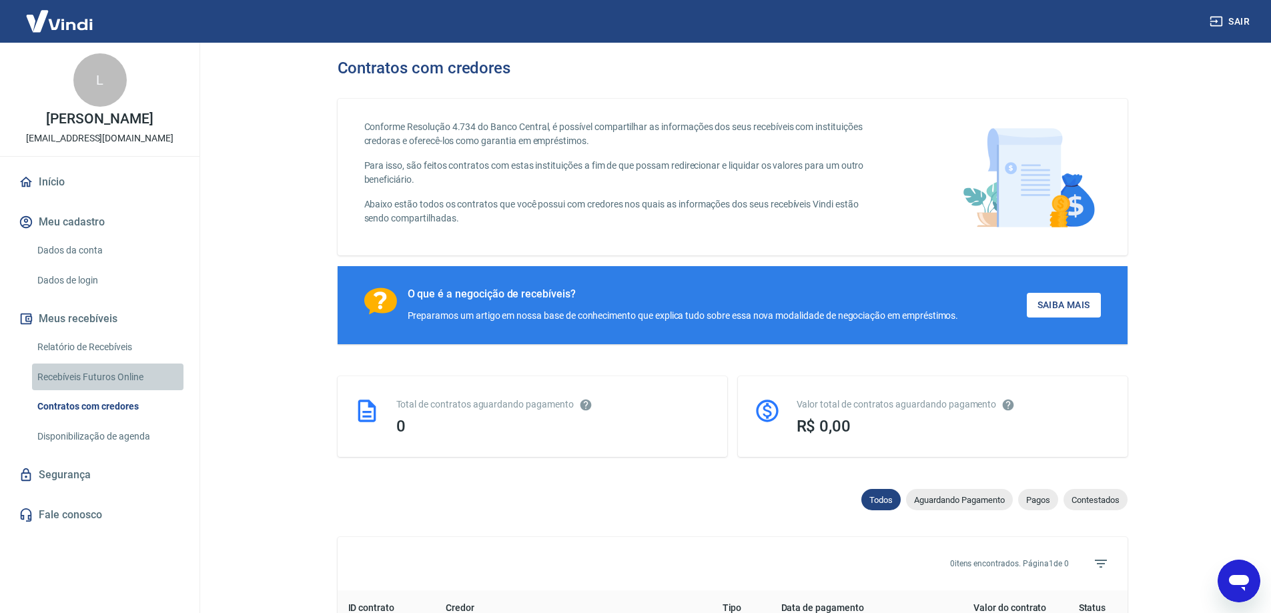
click at [95, 386] on link "Recebíveis Futuros Online" at bounding box center [107, 377] width 151 height 27
type textarea "x"
